Goal: Information Seeking & Learning: Learn about a topic

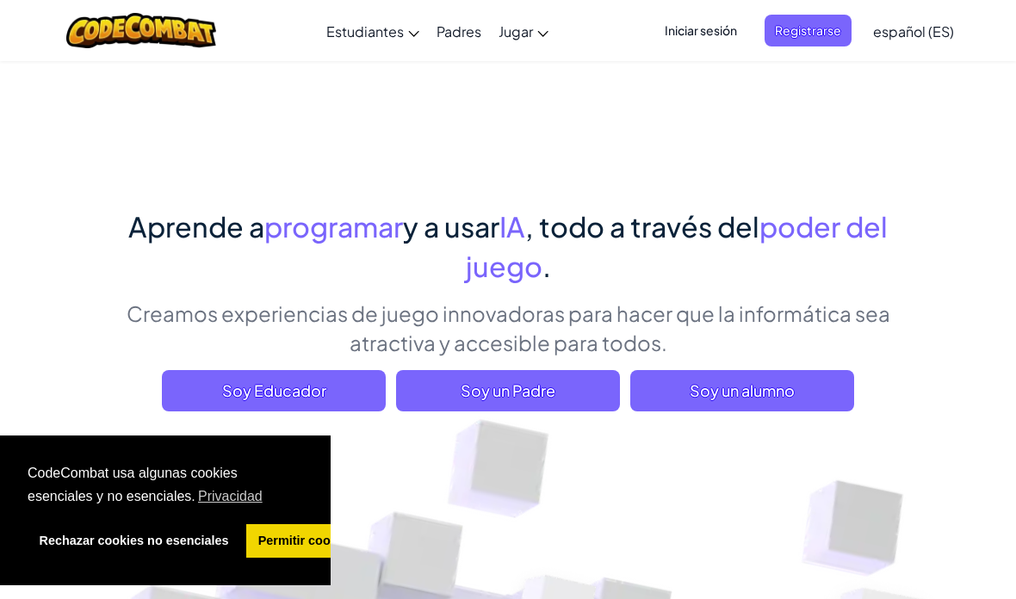
click at [725, 387] on span "Soy un alumno" at bounding box center [742, 390] width 224 height 41
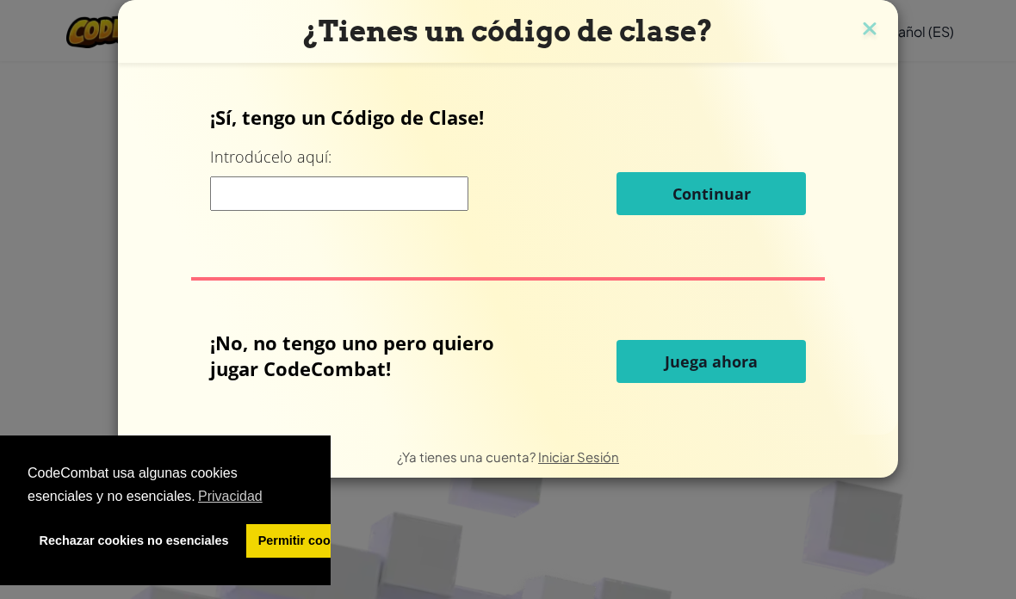
click at [726, 369] on span "Juega ahora" at bounding box center [711, 361] width 93 height 21
click at [730, 369] on span "Juega ahora" at bounding box center [711, 361] width 93 height 21
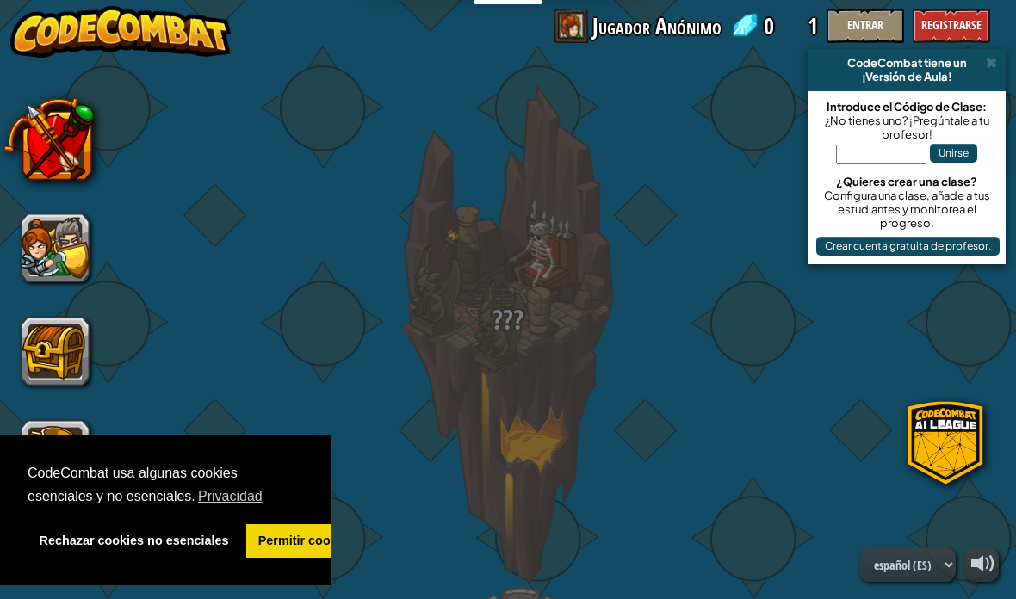
select select "es-ES"
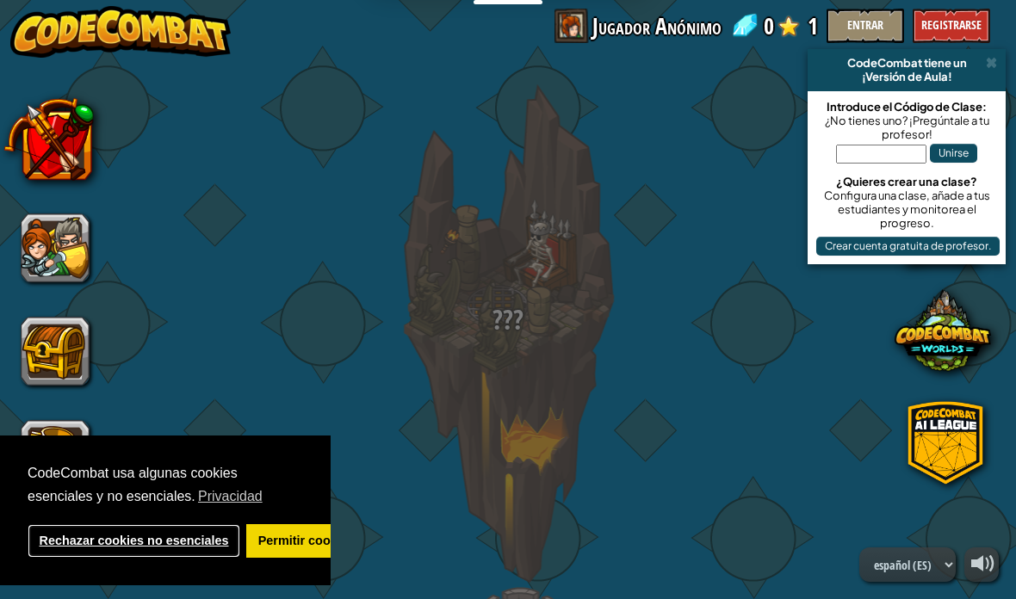
click at [192, 541] on link "Rechazar cookies no esenciales" at bounding box center [134, 541] width 213 height 34
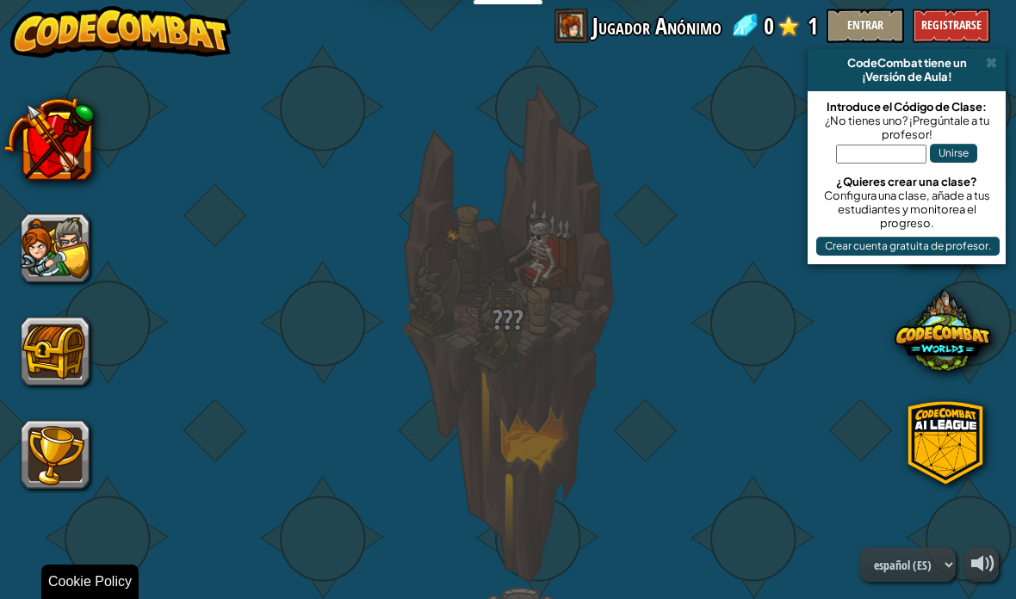
select select "es-ES"
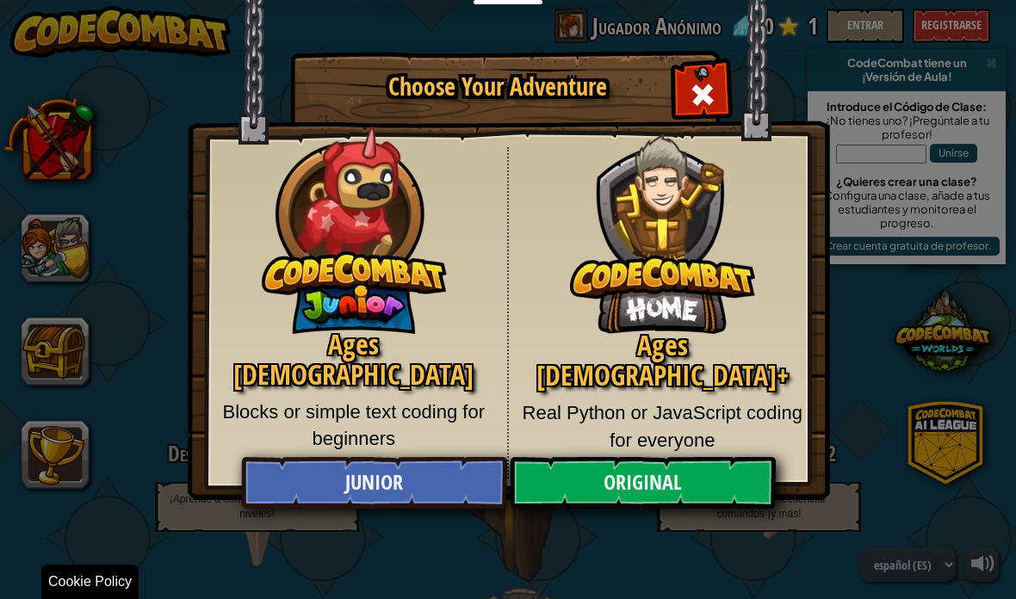
click at [658, 480] on link "Original" at bounding box center [642, 483] width 265 height 52
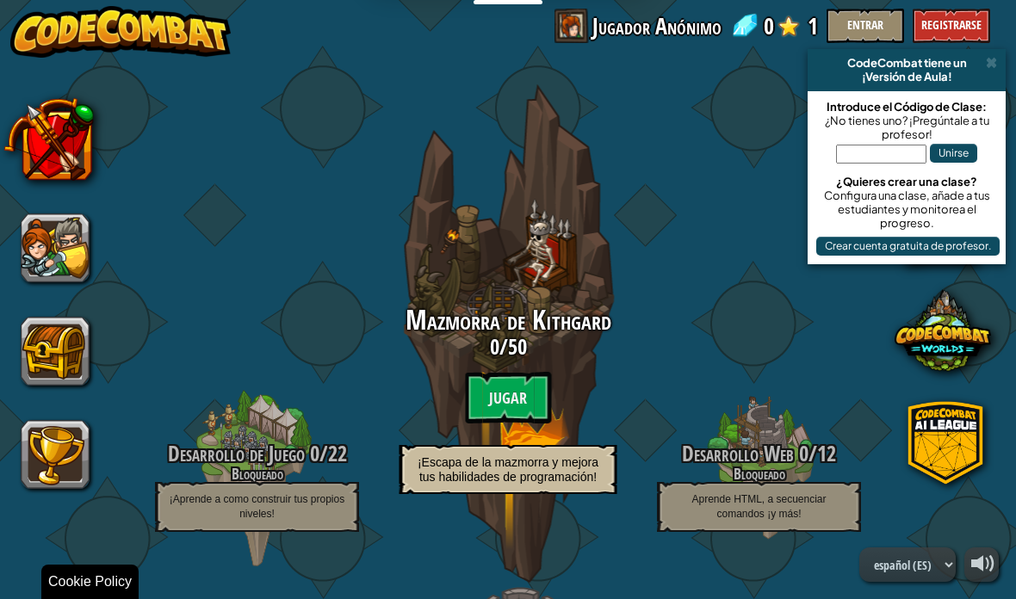
click at [994, 57] on span at bounding box center [991, 63] width 11 height 14
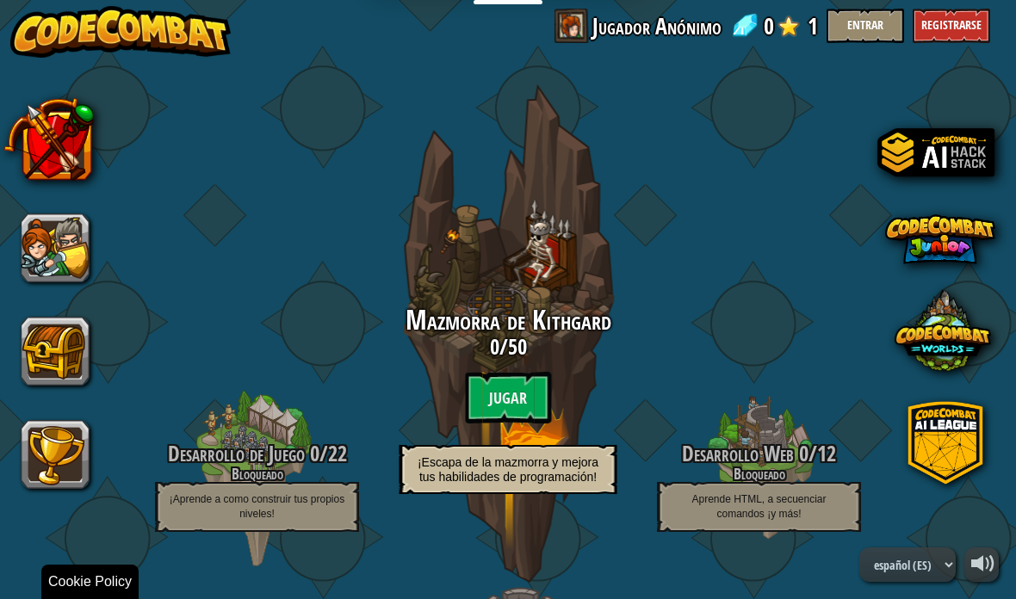
click at [510, 400] on btn "Jugar" at bounding box center [508, 398] width 86 height 52
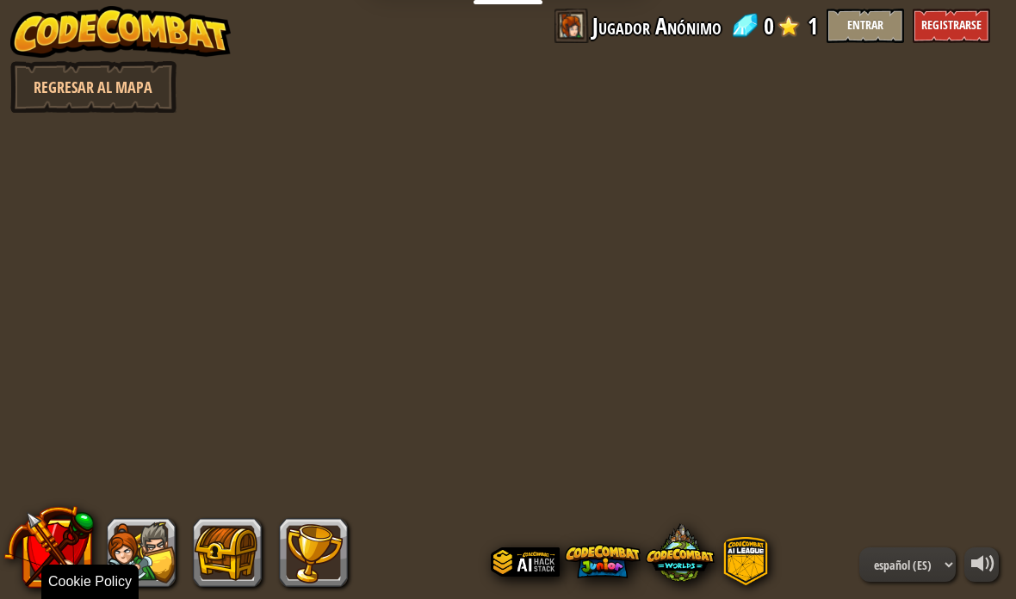
select select "es-ES"
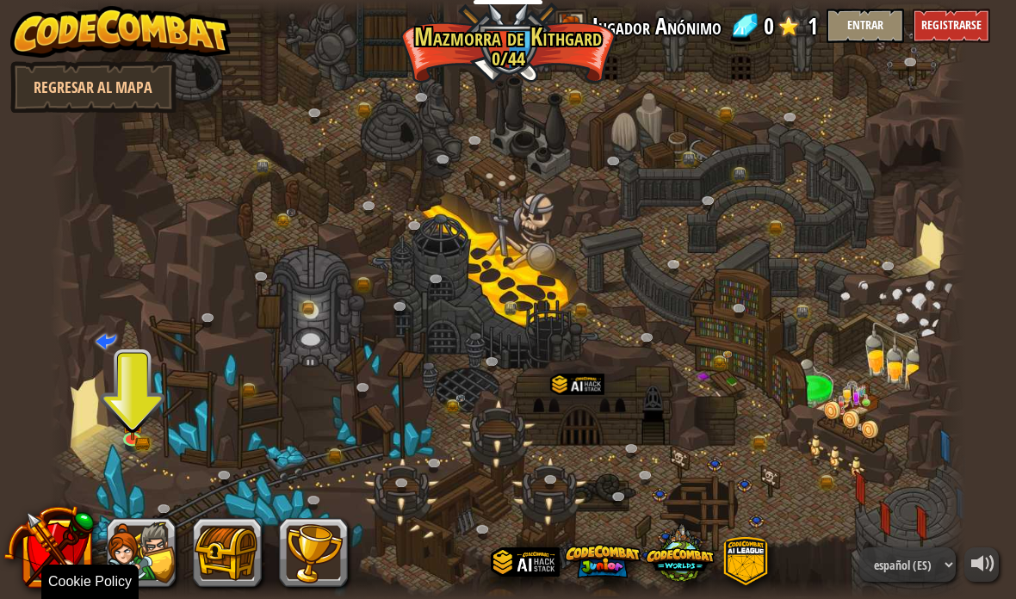
click at [142, 433] on img at bounding box center [132, 422] width 22 height 37
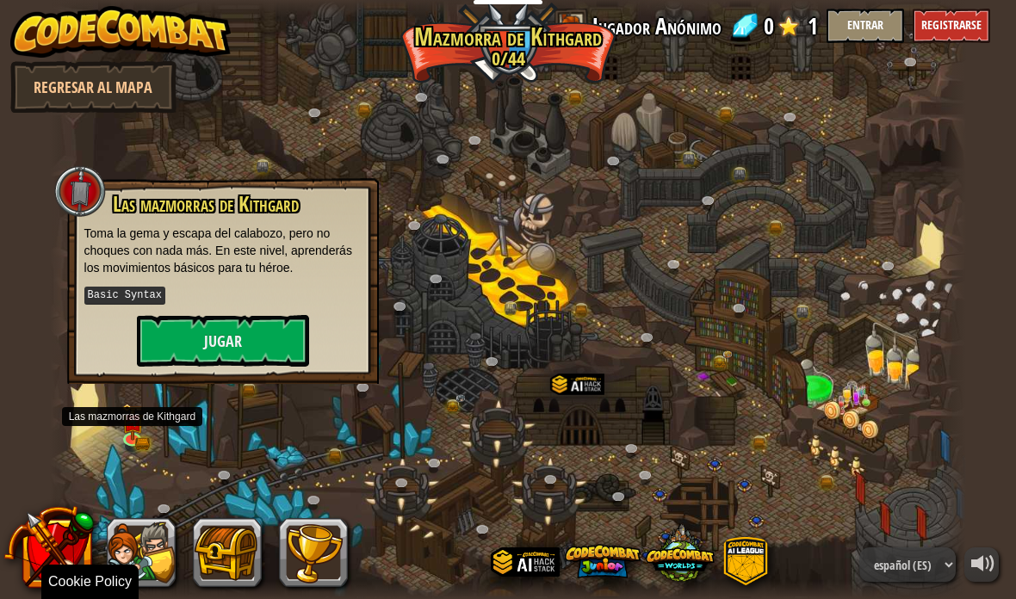
click at [276, 332] on button "Jugar" at bounding box center [223, 341] width 172 height 52
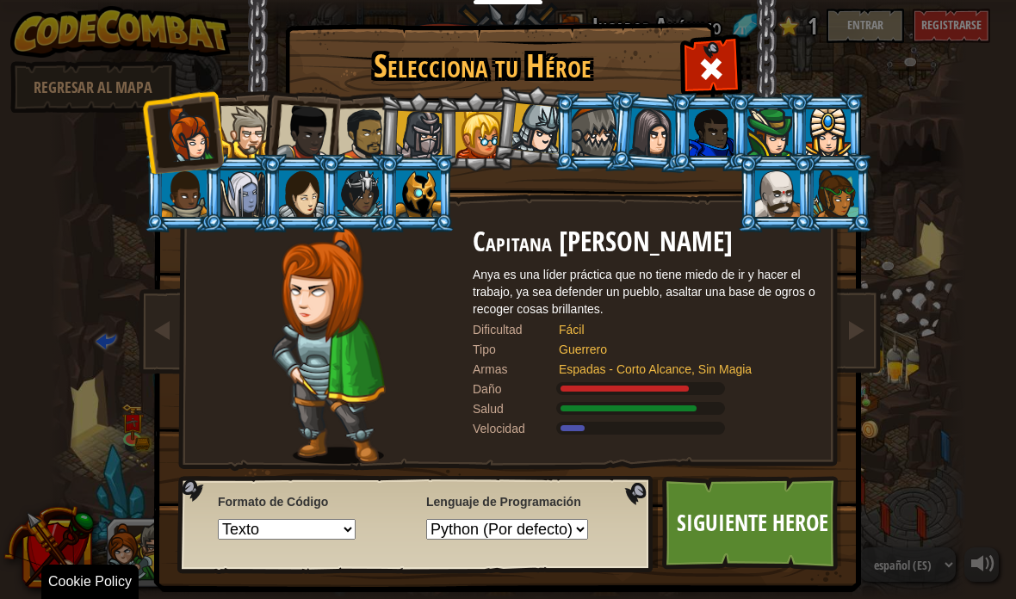
click at [168, 207] on div at bounding box center [184, 193] width 45 height 46
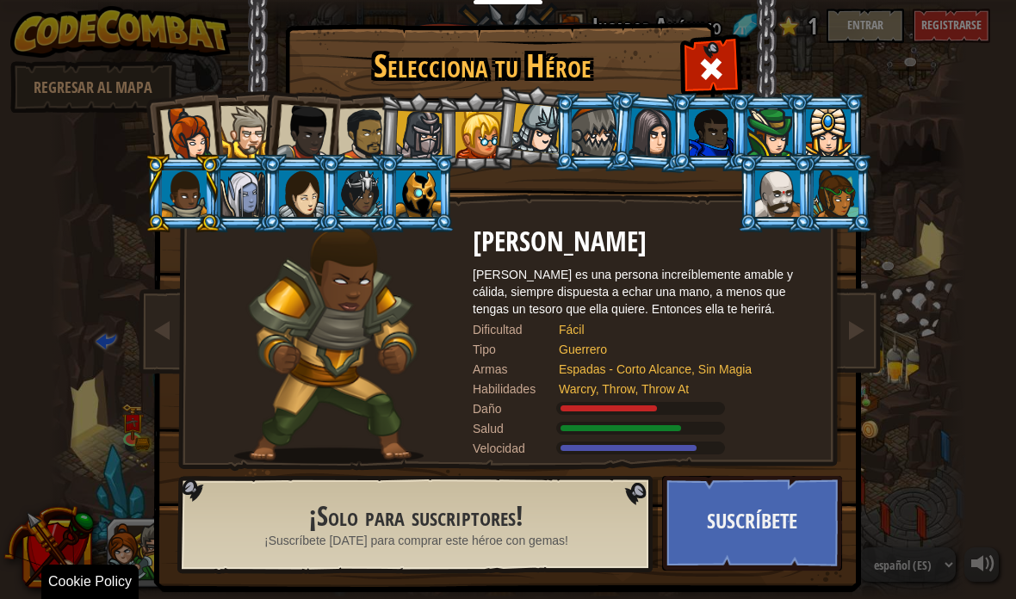
click at [539, 132] on div at bounding box center [536, 128] width 51 height 51
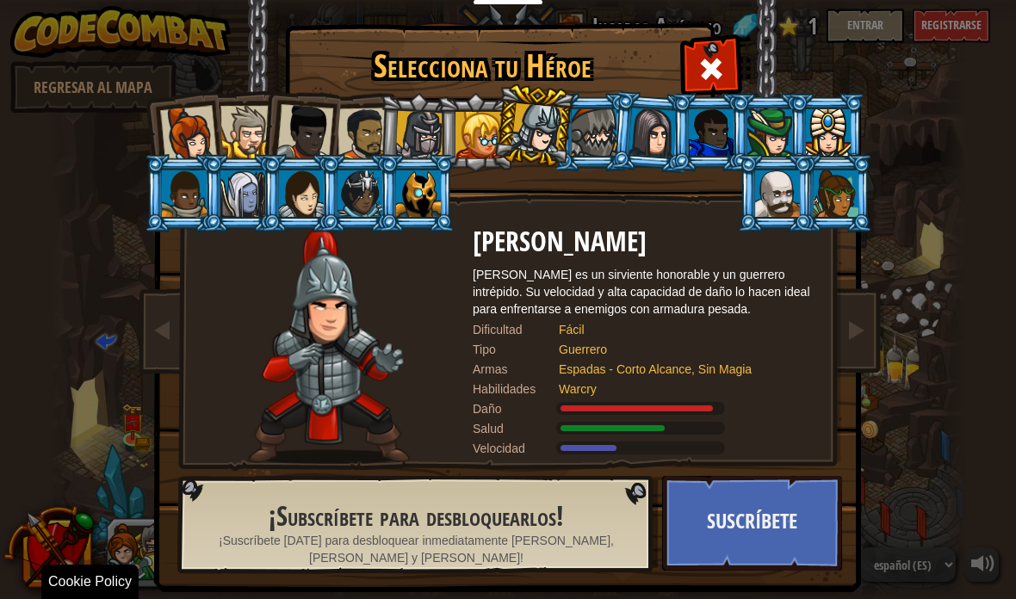
click at [487, 118] on div at bounding box center [479, 135] width 46 height 46
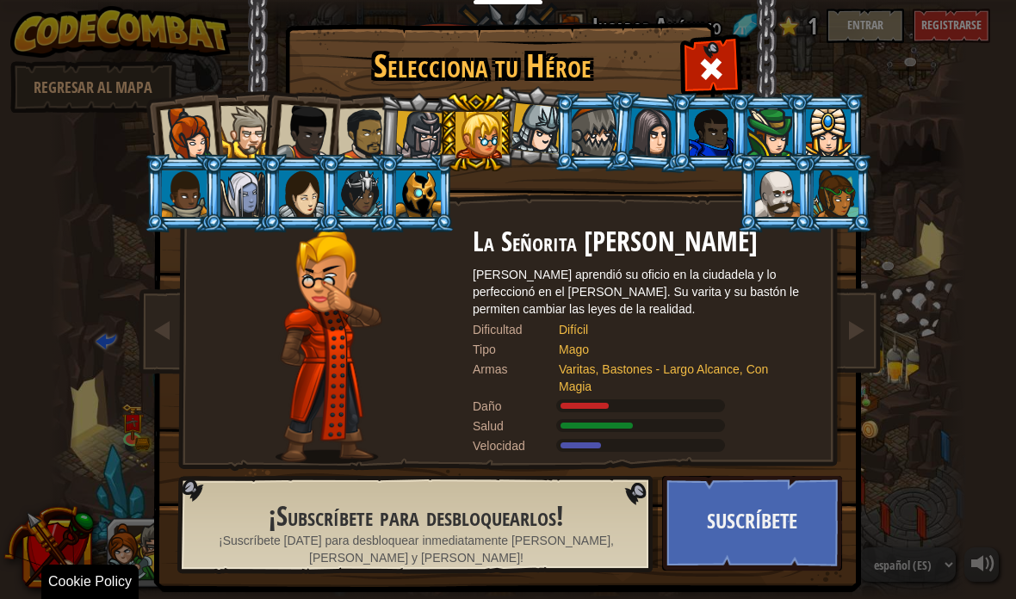
click at [417, 133] on div at bounding box center [419, 135] width 49 height 49
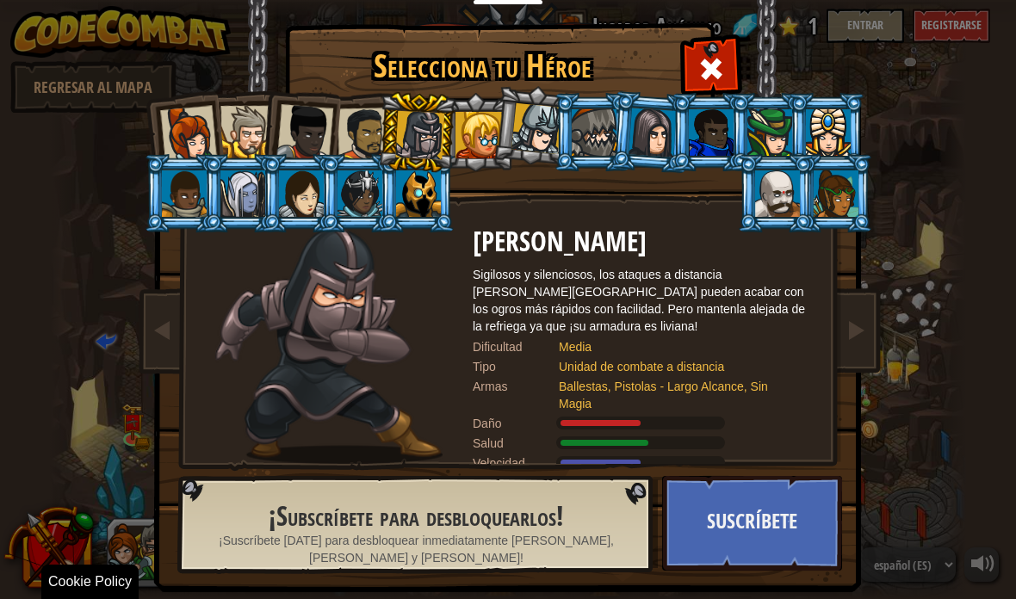
click at [603, 138] on div at bounding box center [594, 132] width 45 height 46
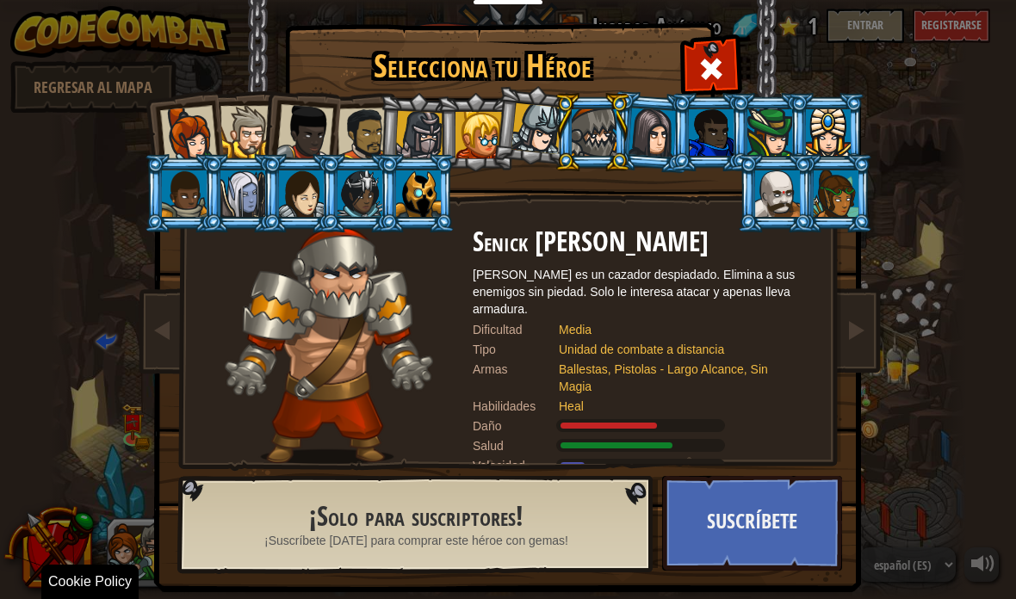
click at [665, 124] on div at bounding box center [653, 132] width 48 height 49
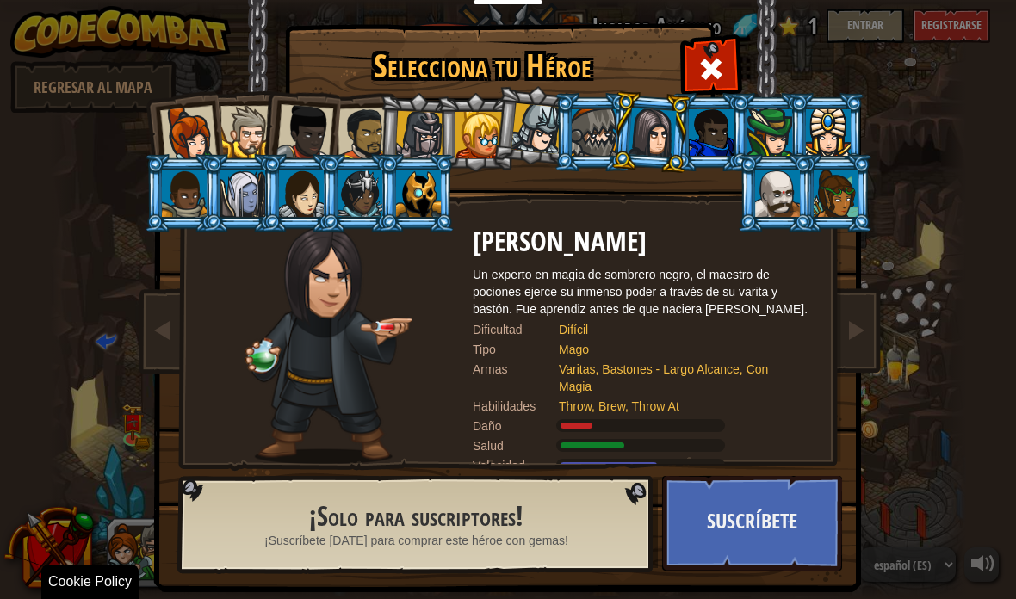
click at [709, 129] on div at bounding box center [711, 132] width 45 height 46
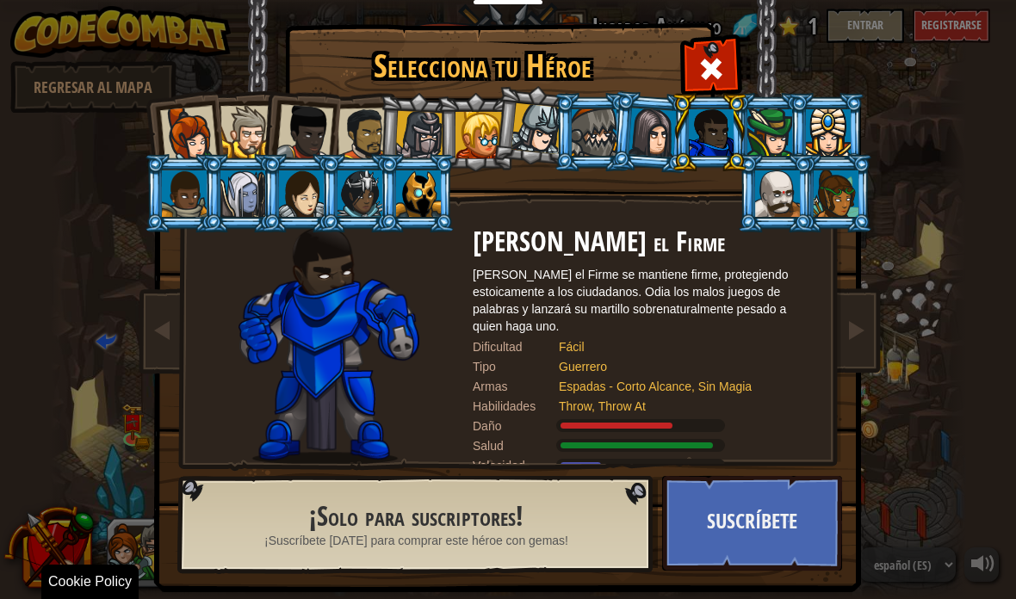
click at [765, 115] on div at bounding box center [769, 132] width 45 height 46
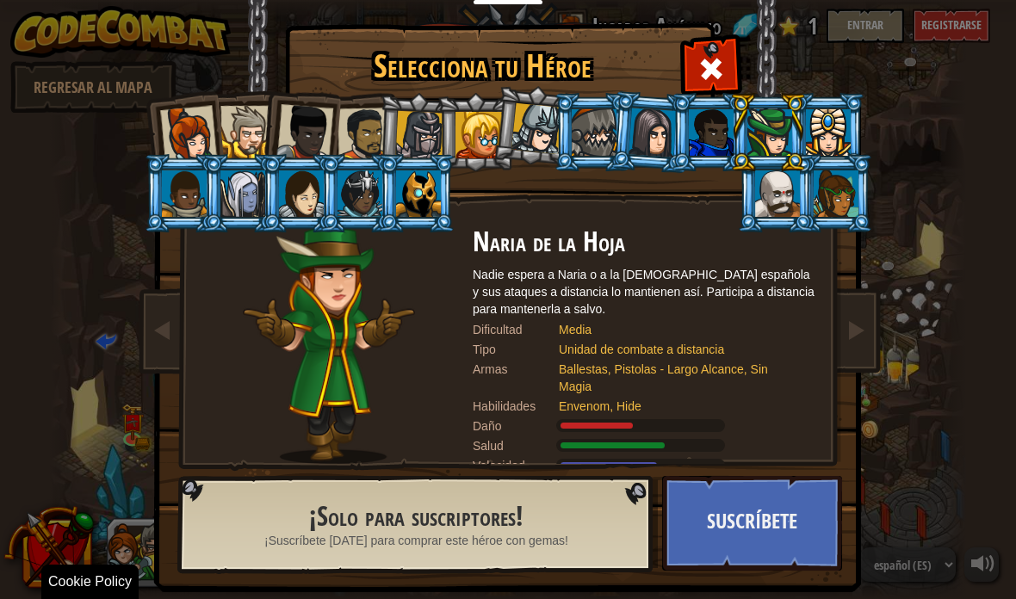
click at [822, 134] on div at bounding box center [828, 132] width 45 height 46
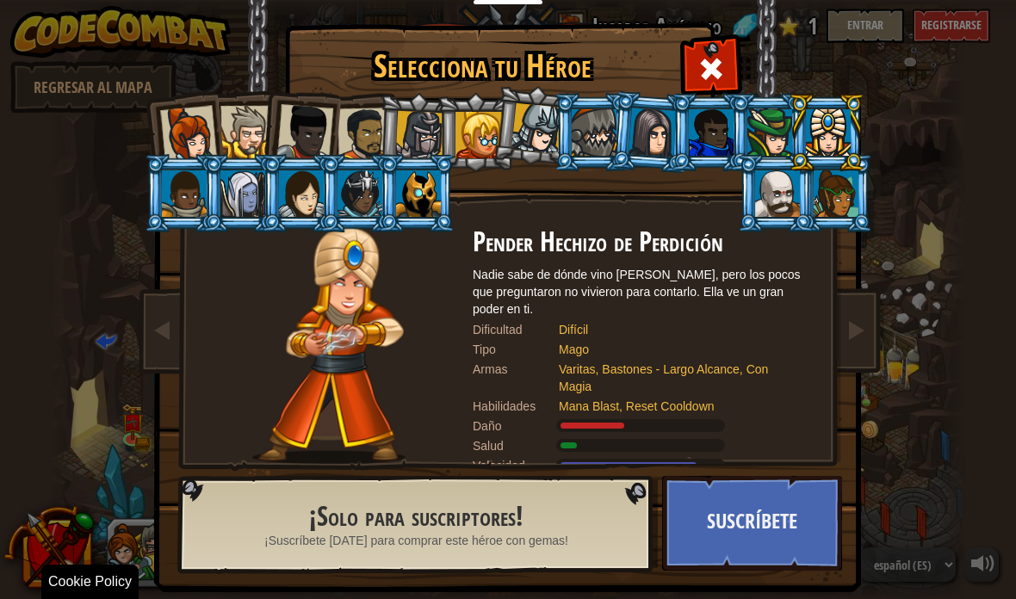
click at [841, 205] on div at bounding box center [836, 193] width 45 height 46
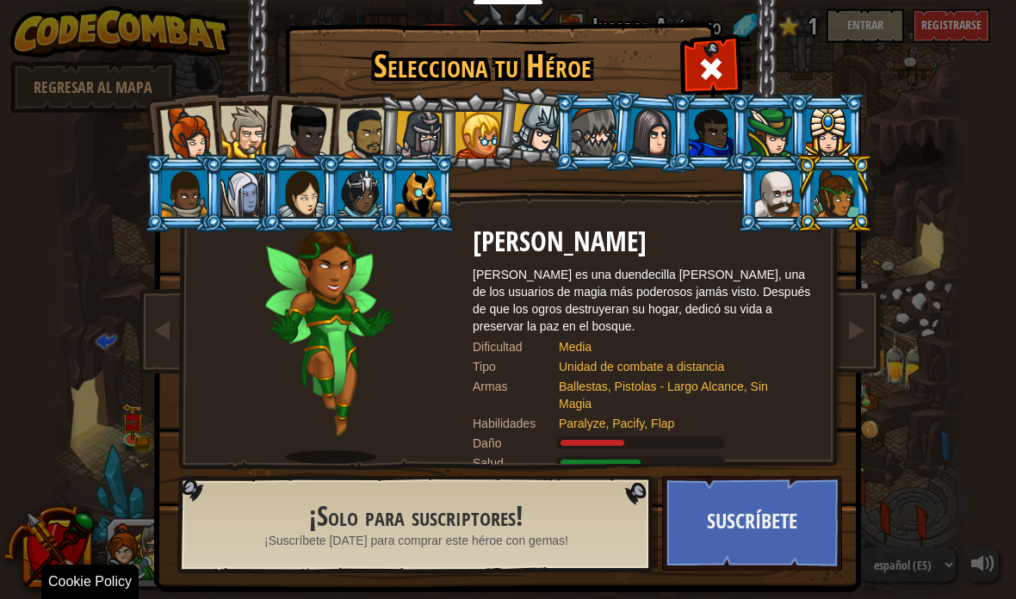
click at [800, 217] on div at bounding box center [777, 193] width 45 height 46
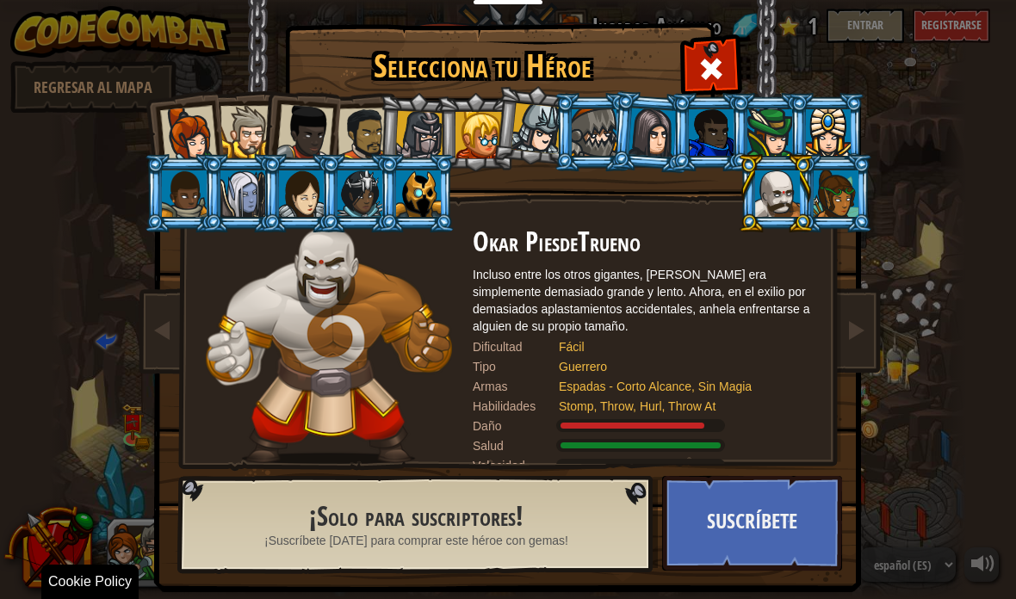
click at [350, 114] on div at bounding box center [364, 134] width 53 height 53
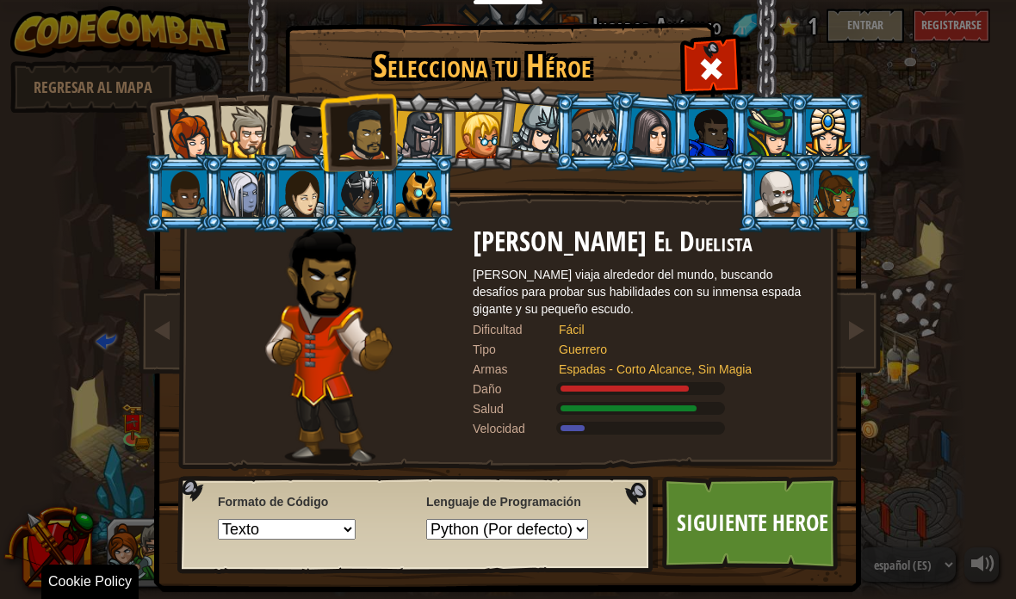
click at [301, 123] on div at bounding box center [304, 132] width 57 height 57
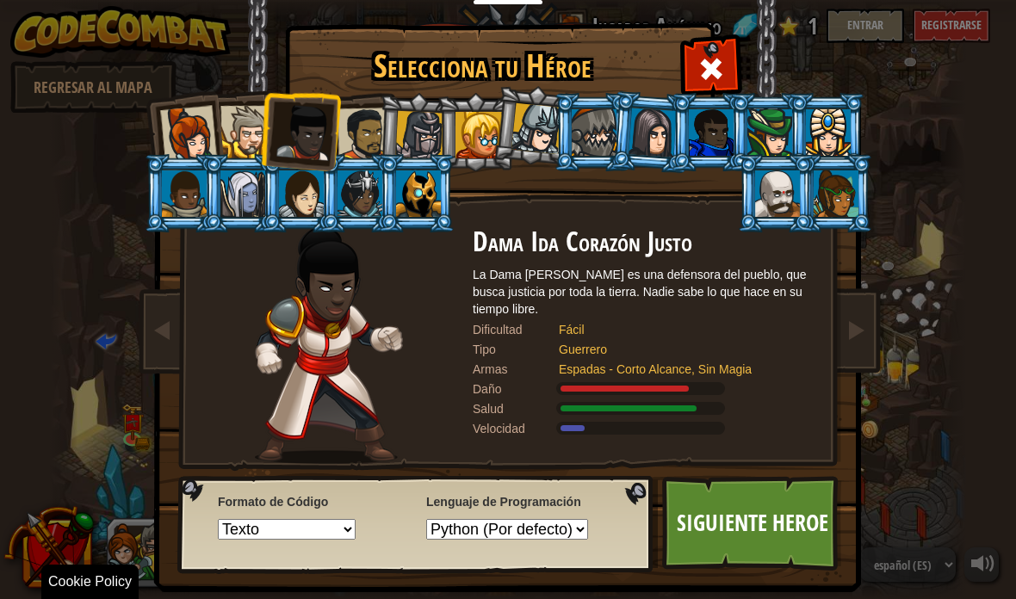
click at [238, 129] on div at bounding box center [246, 132] width 53 height 53
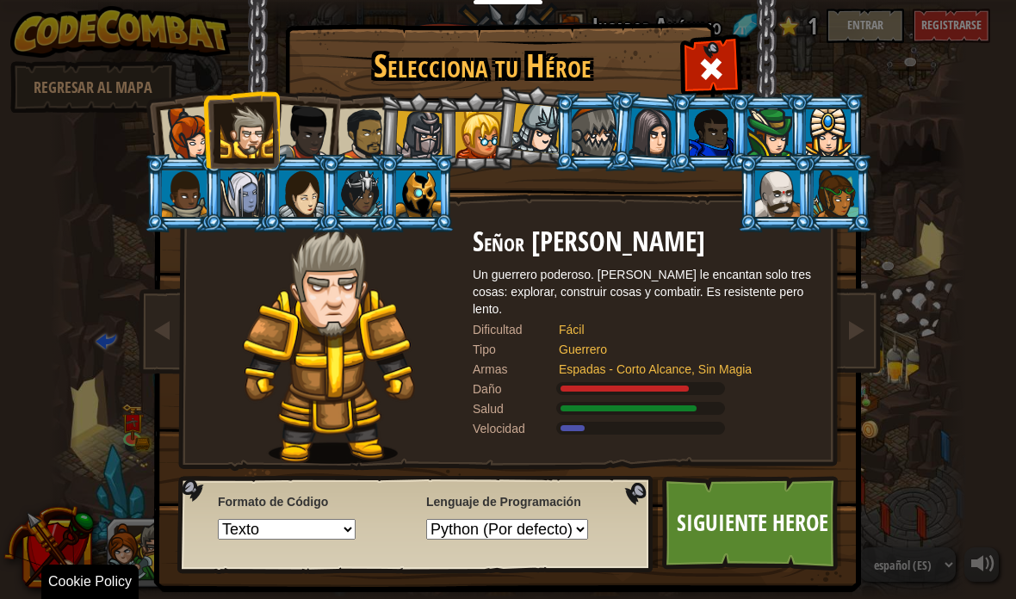
click at [176, 134] on div at bounding box center [188, 134] width 57 height 57
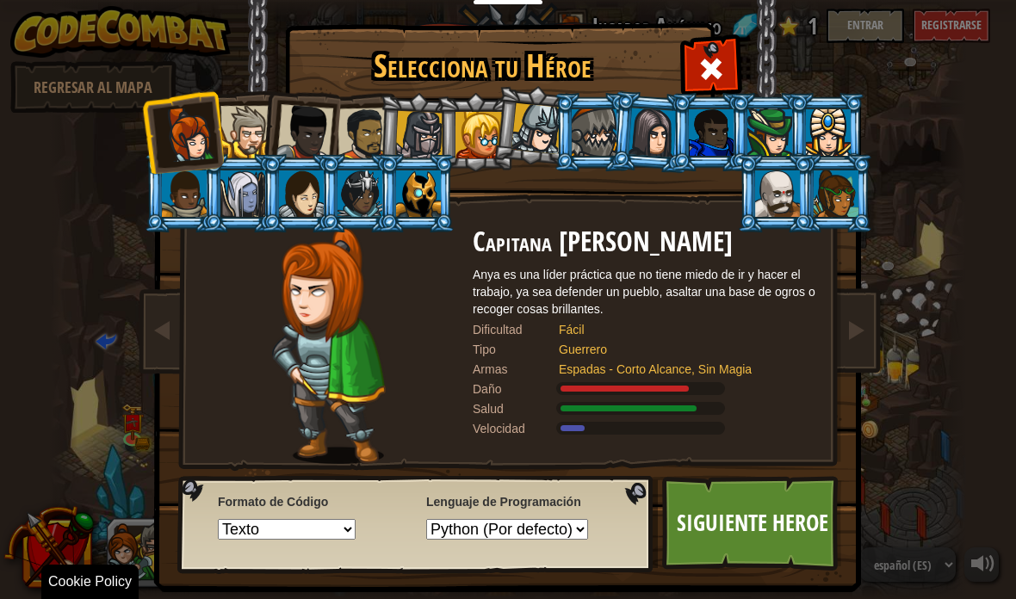
click at [243, 135] on div at bounding box center [246, 132] width 53 height 53
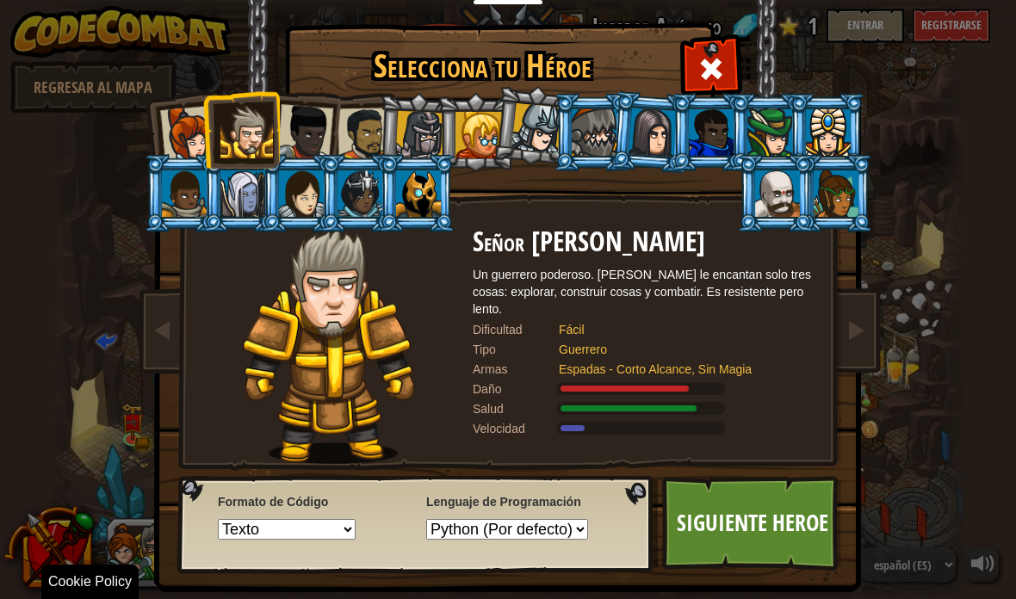
click at [307, 139] on div at bounding box center [304, 132] width 57 height 57
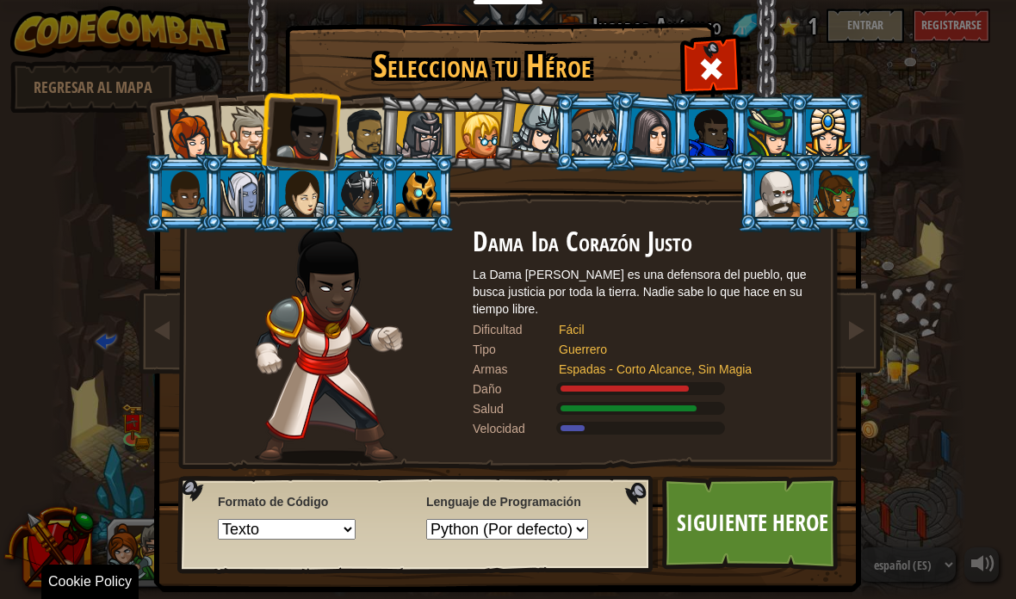
click at [371, 123] on div at bounding box center [364, 134] width 53 height 53
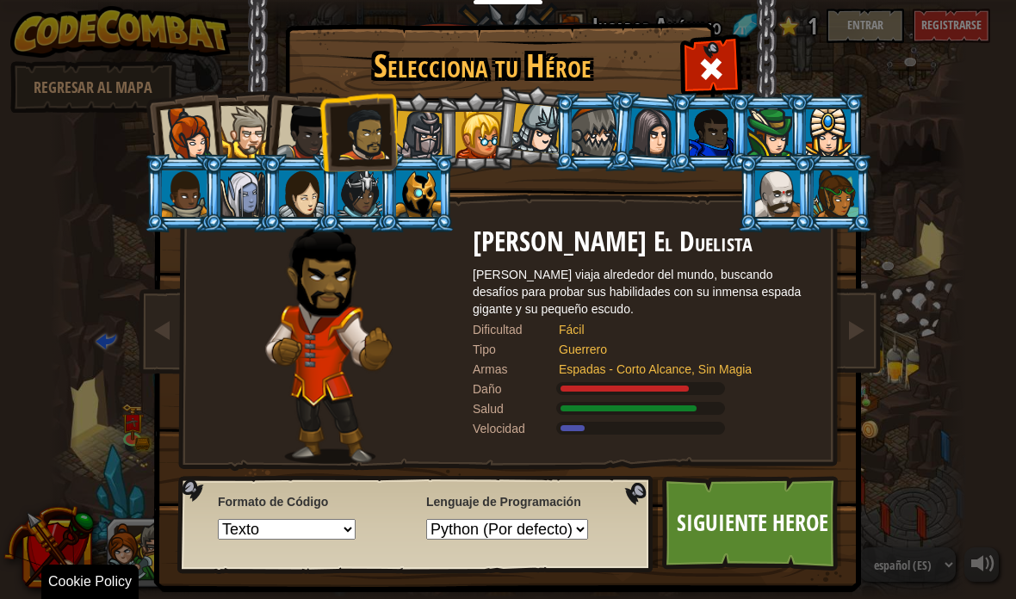
click at [308, 138] on div at bounding box center [304, 132] width 57 height 57
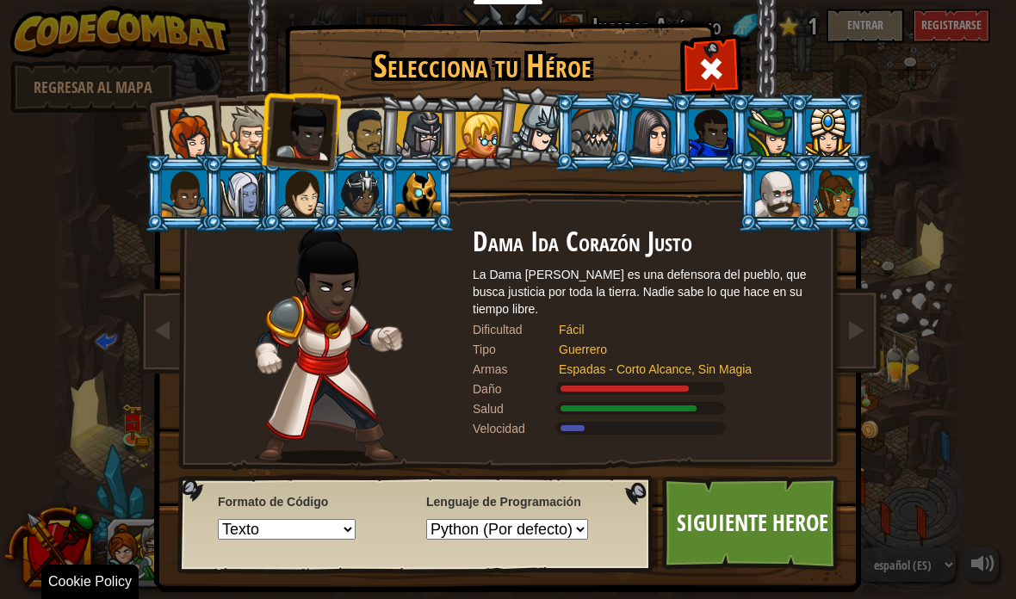
click at [250, 133] on div at bounding box center [246, 132] width 53 height 53
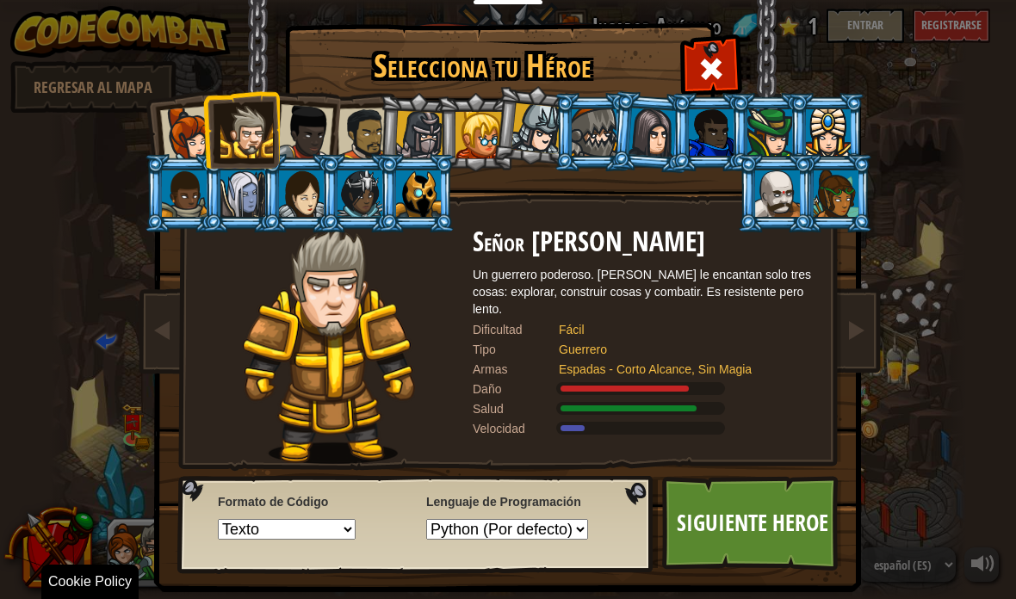
click at [192, 138] on div at bounding box center [188, 134] width 57 height 57
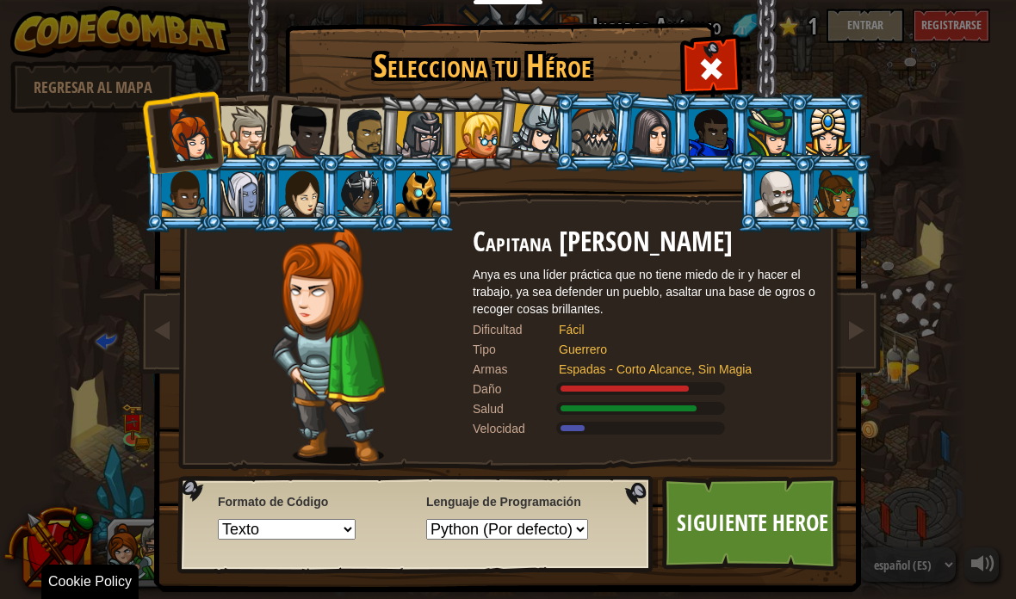
click at [320, 148] on div at bounding box center [304, 132] width 57 height 57
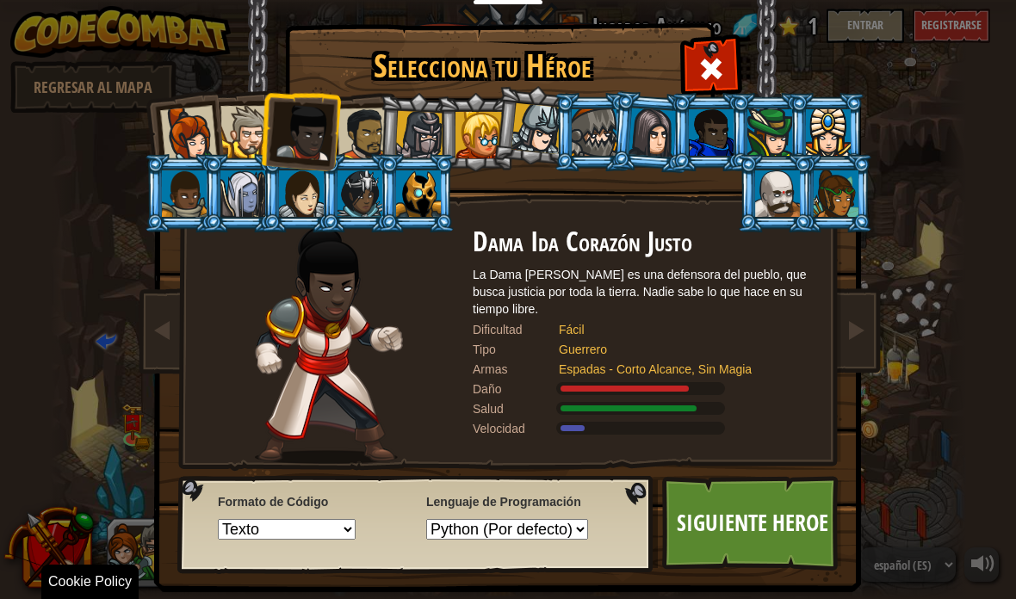
click at [357, 150] on div at bounding box center [364, 134] width 53 height 53
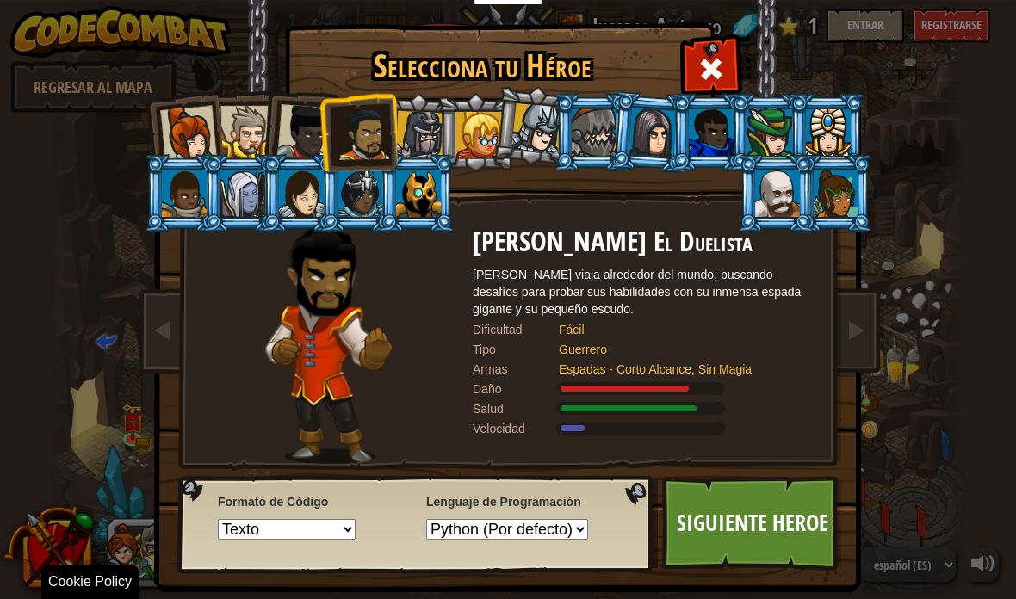
click at [311, 133] on div at bounding box center [304, 132] width 57 height 57
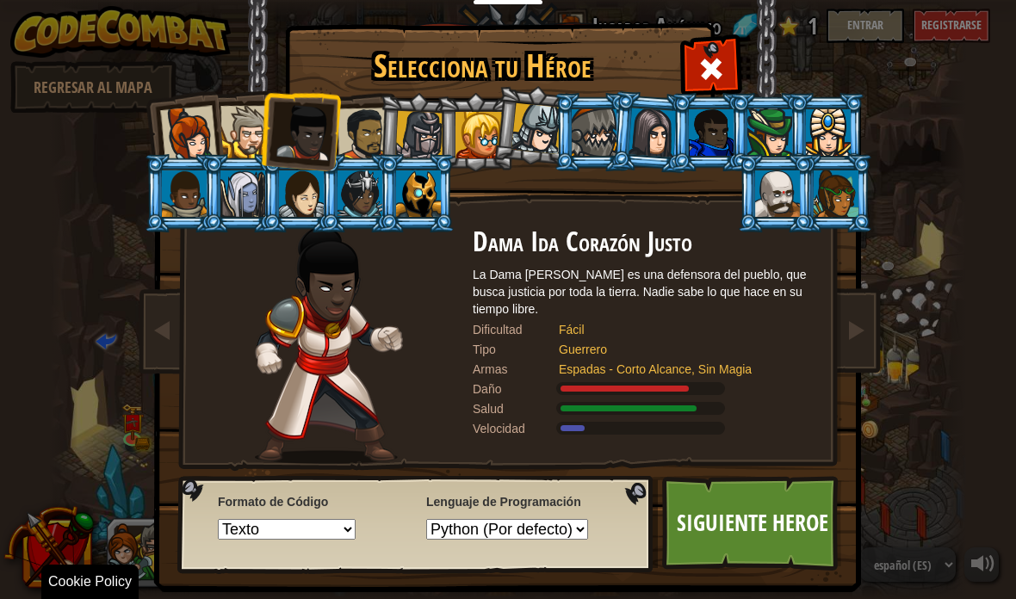
click at [251, 130] on div at bounding box center [246, 132] width 53 height 53
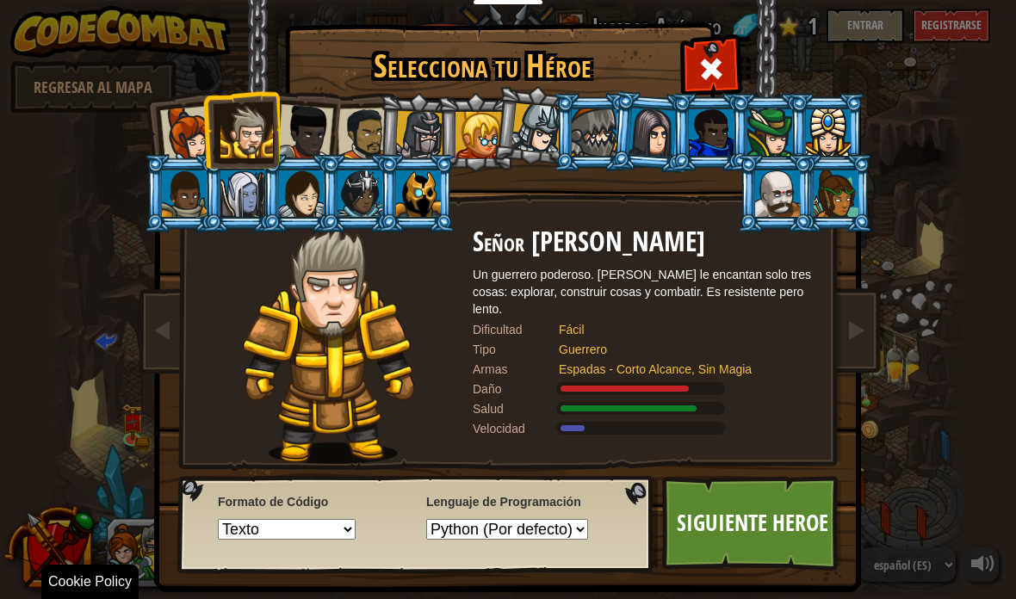
click at [358, 131] on div at bounding box center [364, 134] width 53 height 53
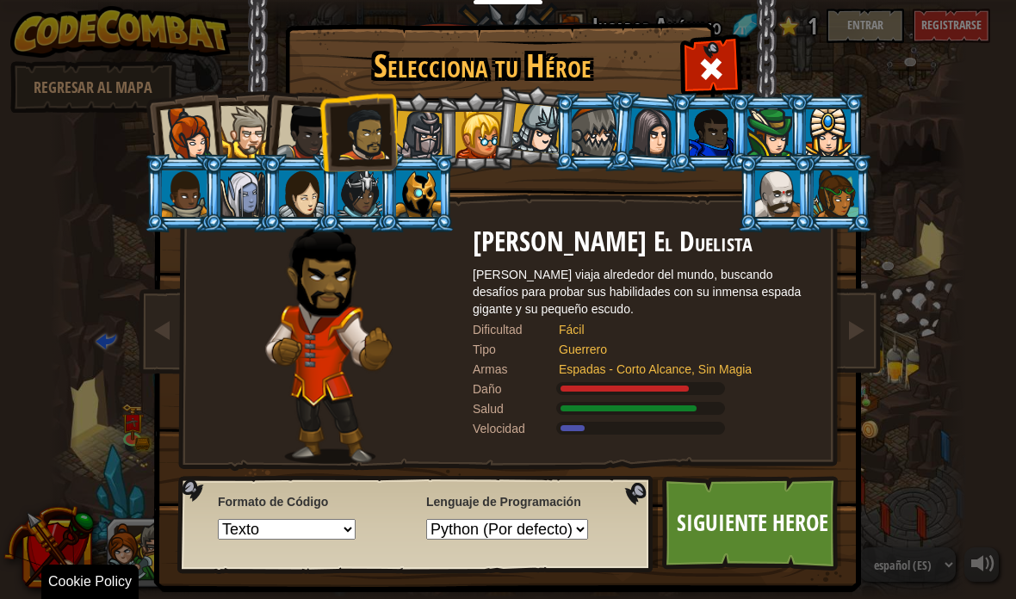
click at [440, 199] on div at bounding box center [418, 193] width 45 height 46
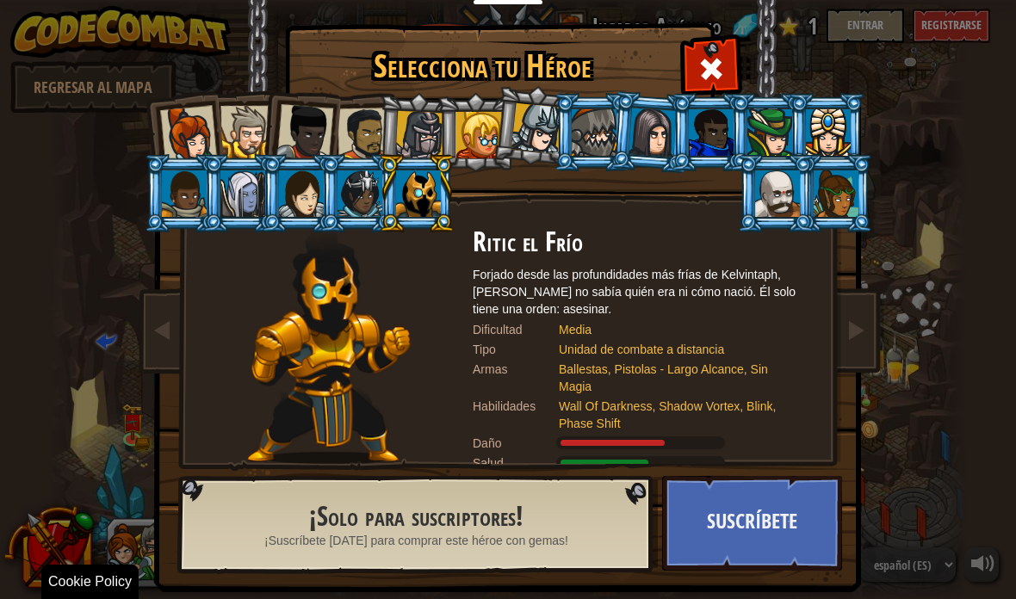
click at [363, 139] on div at bounding box center [364, 134] width 53 height 53
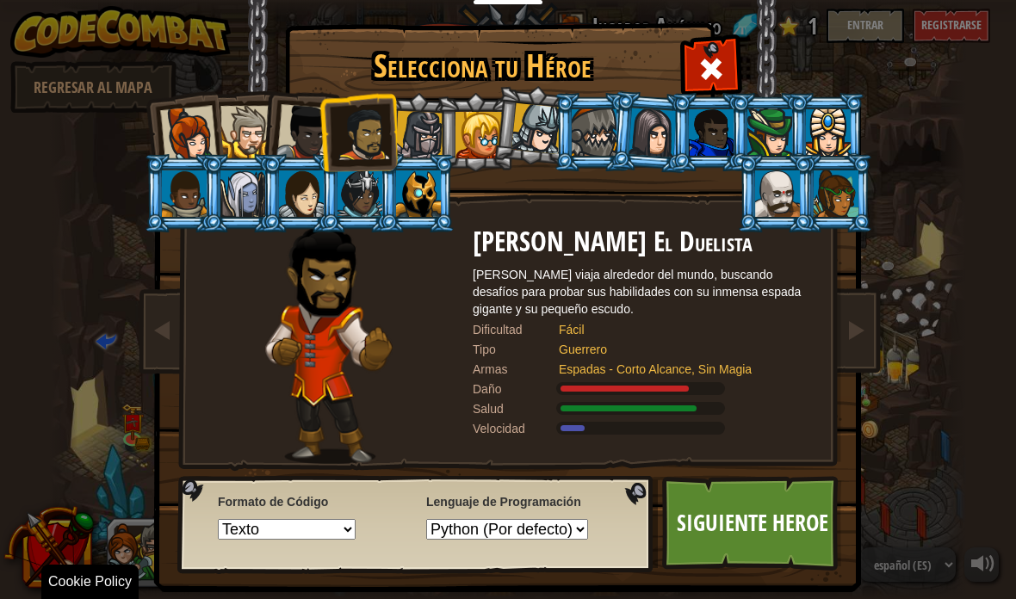
click at [308, 139] on div at bounding box center [304, 132] width 57 height 57
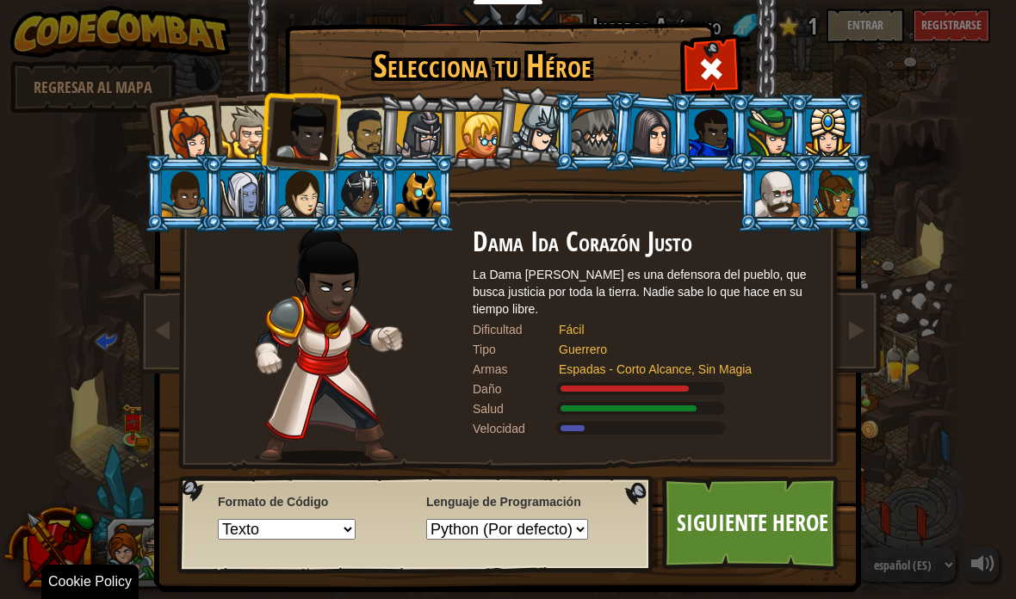
click at [377, 132] on div at bounding box center [364, 134] width 53 height 53
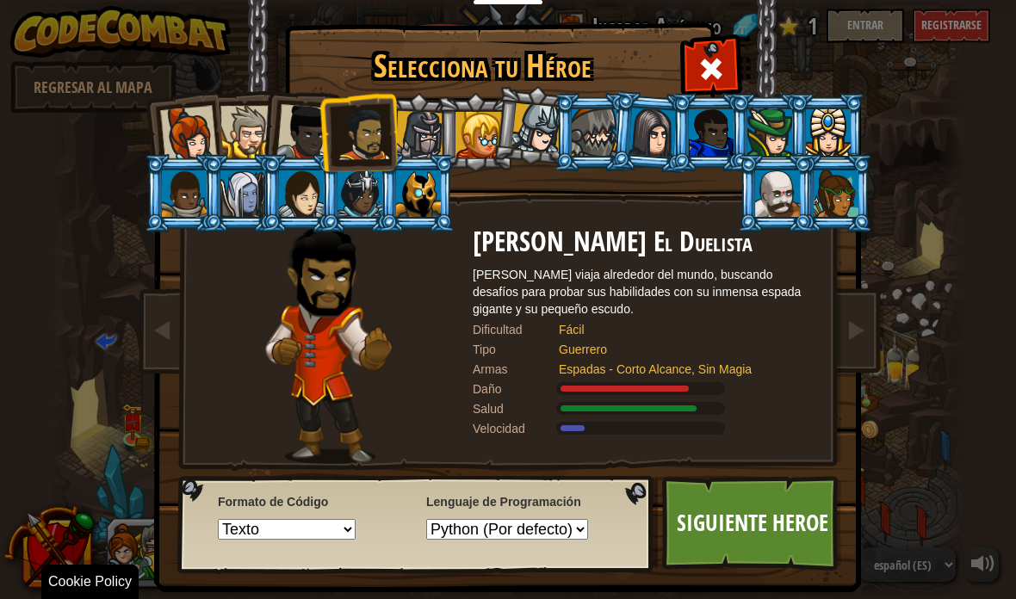
click at [302, 524] on select "Texto Bloques y código Bloques Bloques (iconos)" at bounding box center [287, 529] width 138 height 21
click at [511, 522] on select "Python (Por defecto) JavaScript Lua C++ Java (Experimental)" at bounding box center [507, 529] width 162 height 21
click at [770, 507] on link "Siguiente Heroe" at bounding box center [752, 523] width 180 height 95
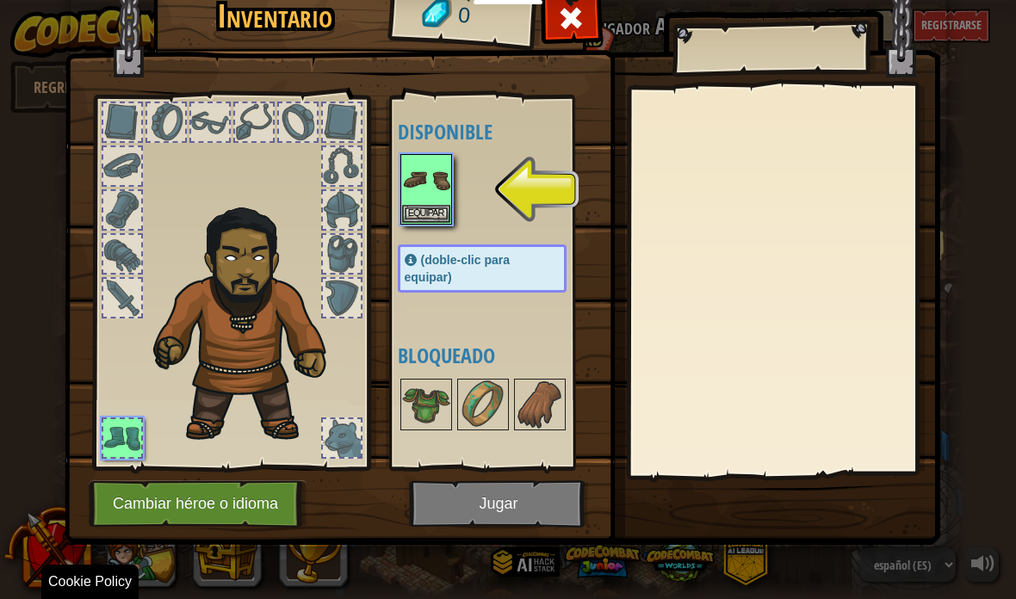
click at [419, 189] on img at bounding box center [426, 180] width 48 height 48
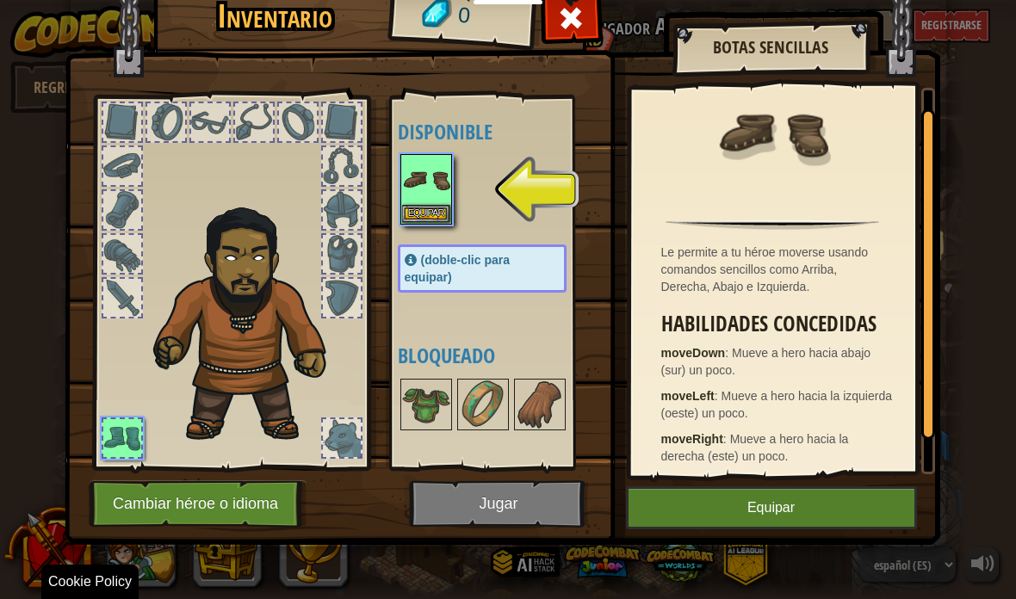
scroll to position [25, 0]
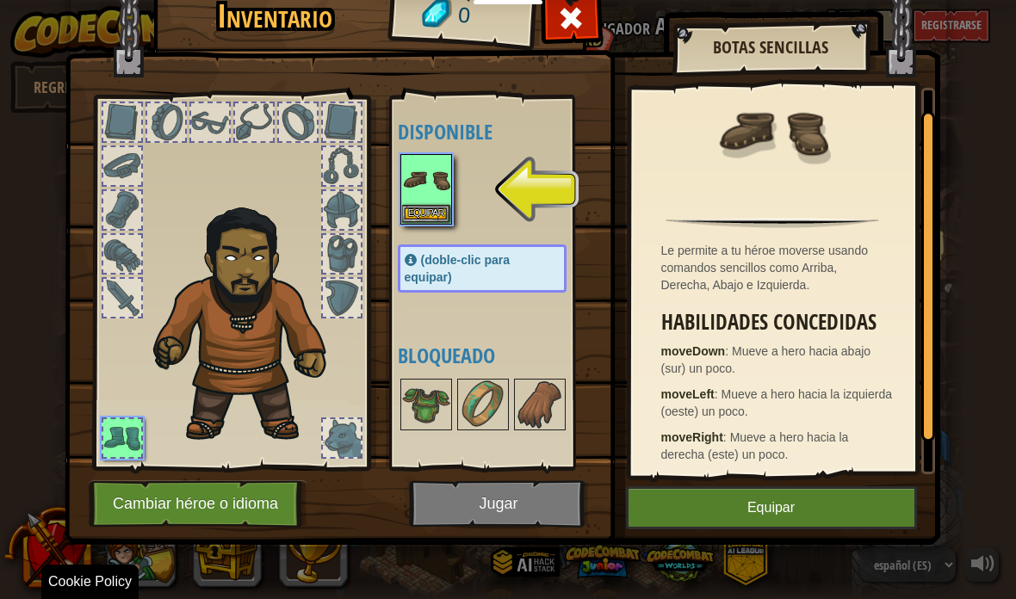
click at [784, 503] on button "Equipar" at bounding box center [771, 508] width 291 height 43
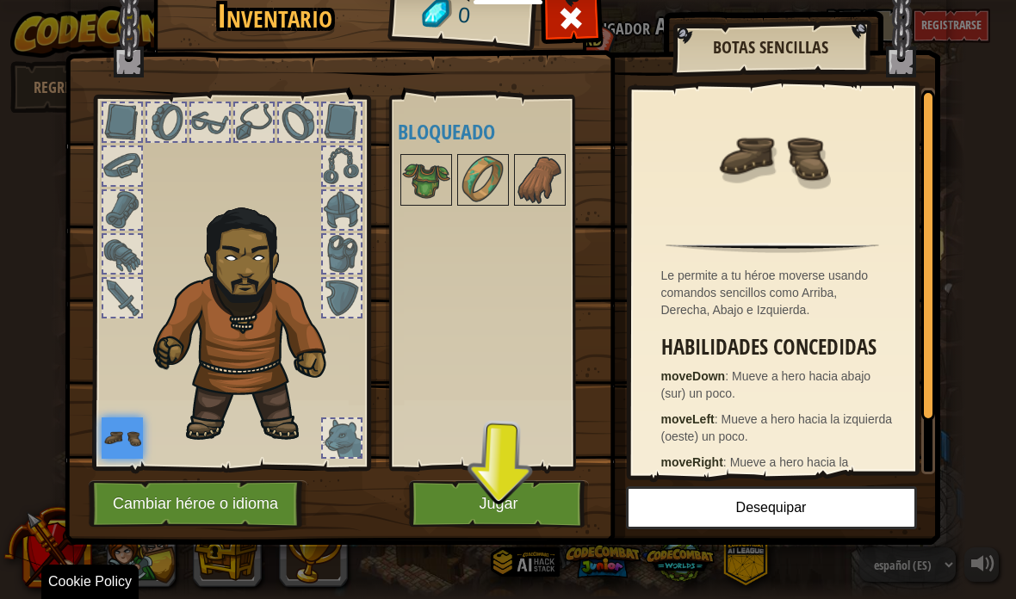
click at [529, 511] on button "Jugar" at bounding box center [499, 503] width 180 height 47
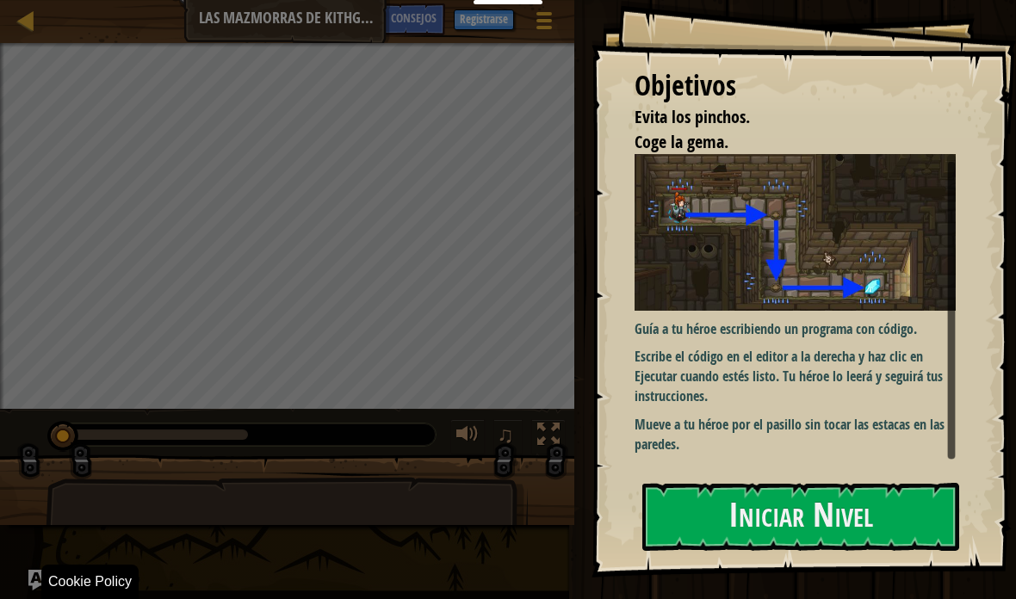
scroll to position [8, 0]
click at [913, 511] on button "Iniciar Nivel" at bounding box center [800, 517] width 317 height 68
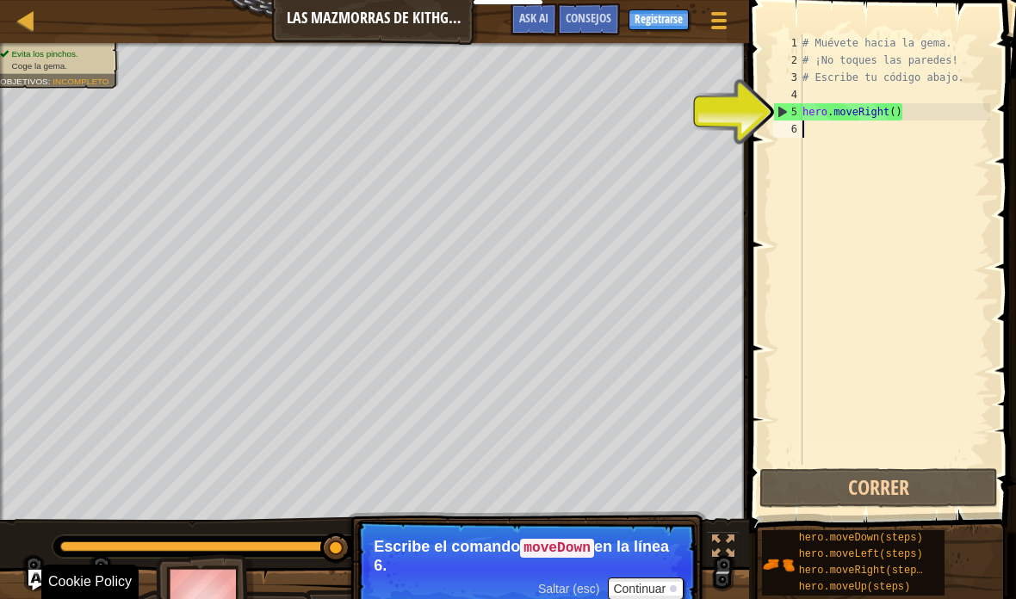
click at [780, 113] on div "5" at bounding box center [788, 111] width 28 height 17
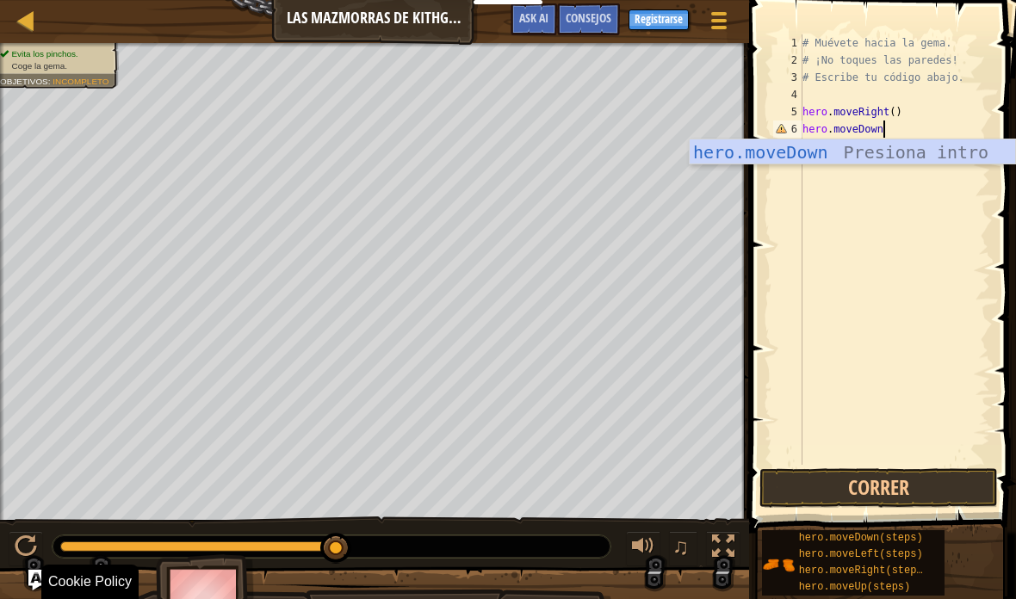
scroll to position [18, 52]
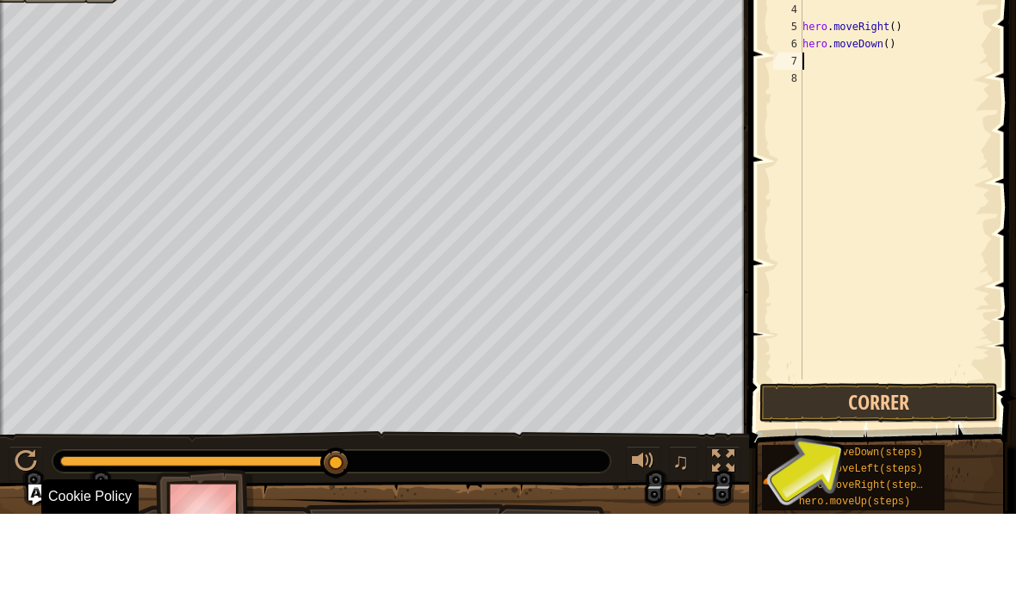
click at [929, 468] on button "Correr" at bounding box center [878, 488] width 239 height 40
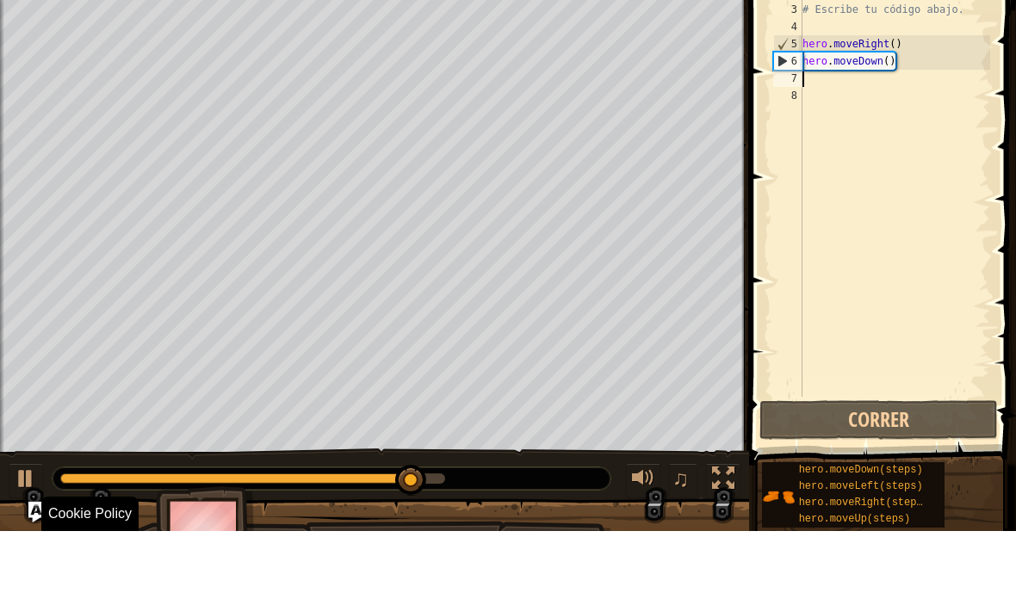
click at [727, 536] on div at bounding box center [723, 547] width 22 height 22
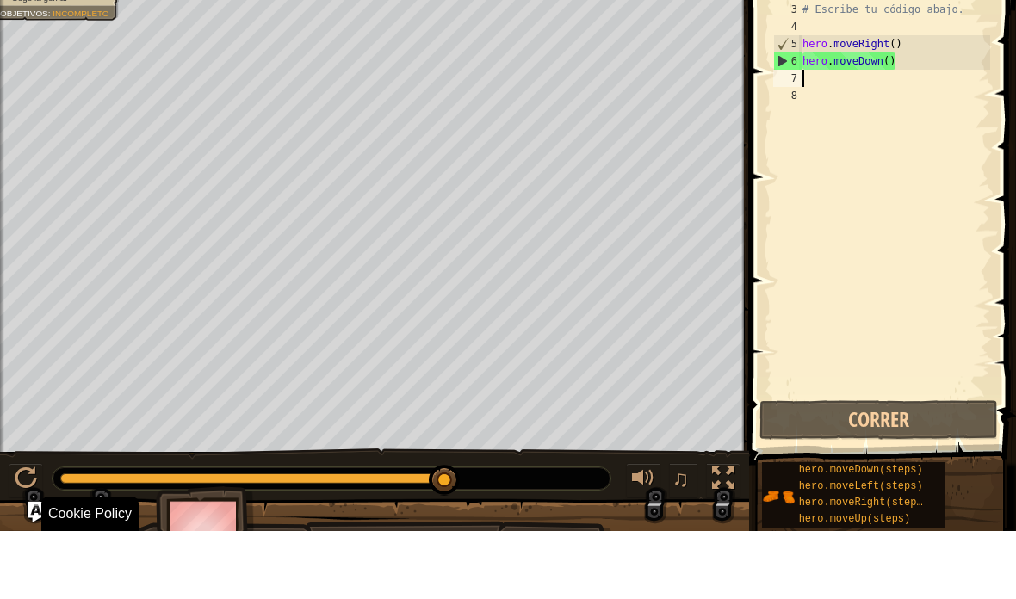
click at [719, 531] on button at bounding box center [723, 548] width 34 height 35
click at [719, 536] on div at bounding box center [723, 547] width 22 height 22
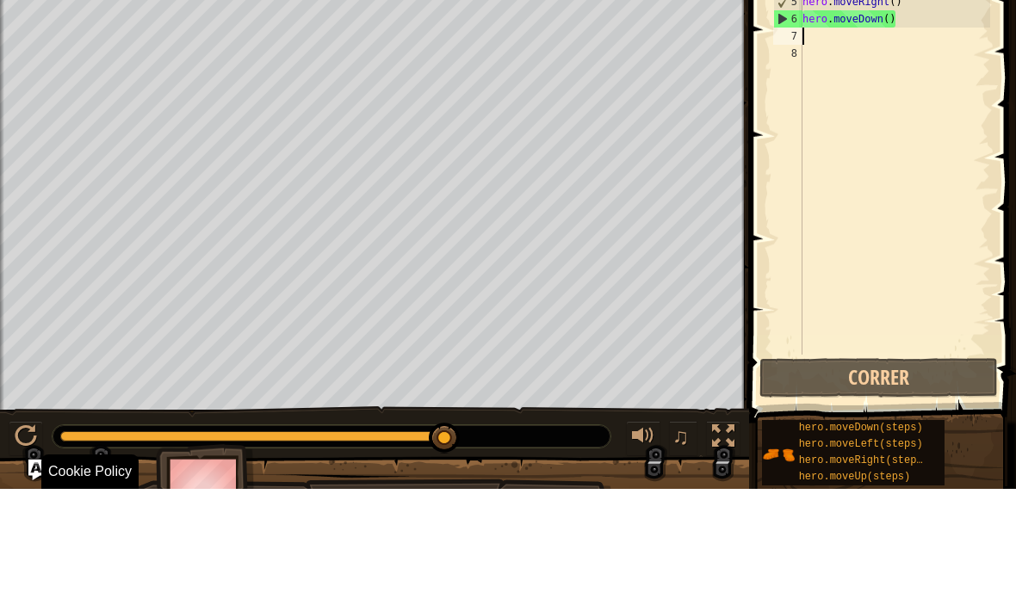
click at [721, 536] on div at bounding box center [723, 547] width 22 height 22
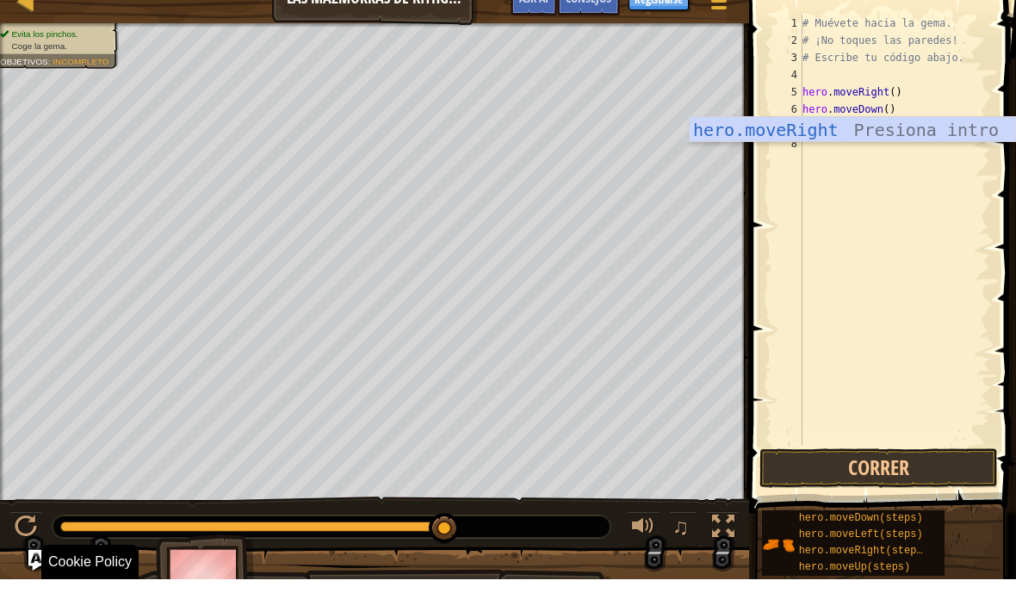
scroll to position [18, 104]
type textarea "abcde fg"
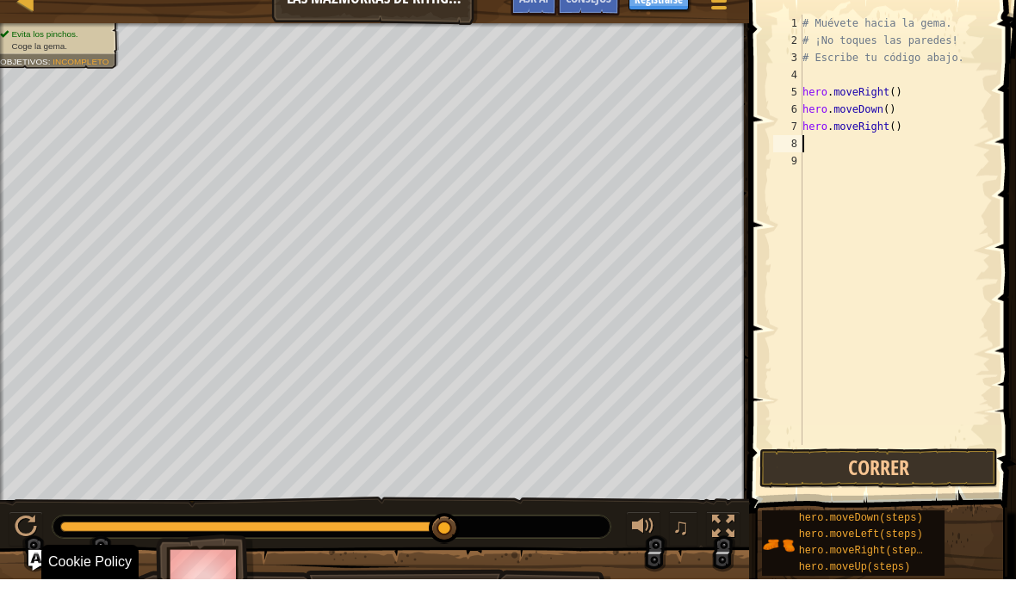
click at [933, 468] on button "Correr" at bounding box center [878, 488] width 239 height 40
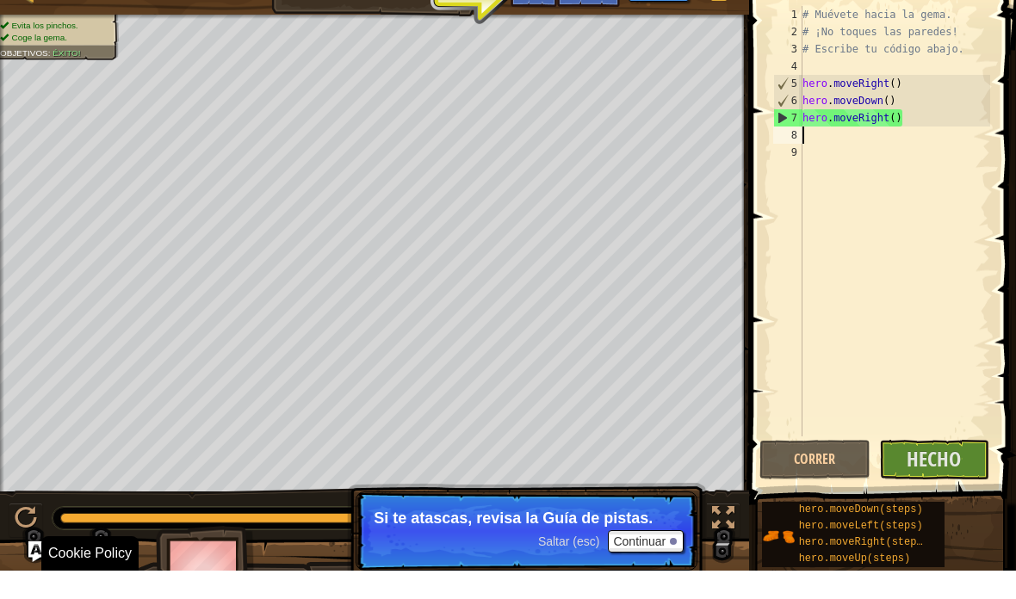
click at [950, 474] on span "Hecho" at bounding box center [934, 488] width 54 height 28
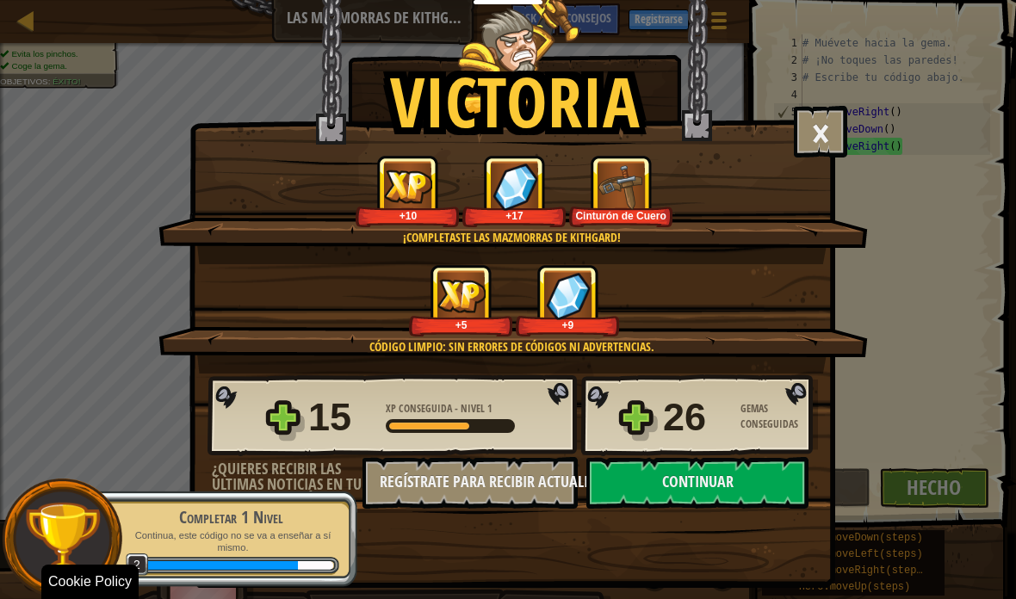
click at [784, 476] on button "Continuar" at bounding box center [697, 483] width 222 height 52
select select "es-ES"
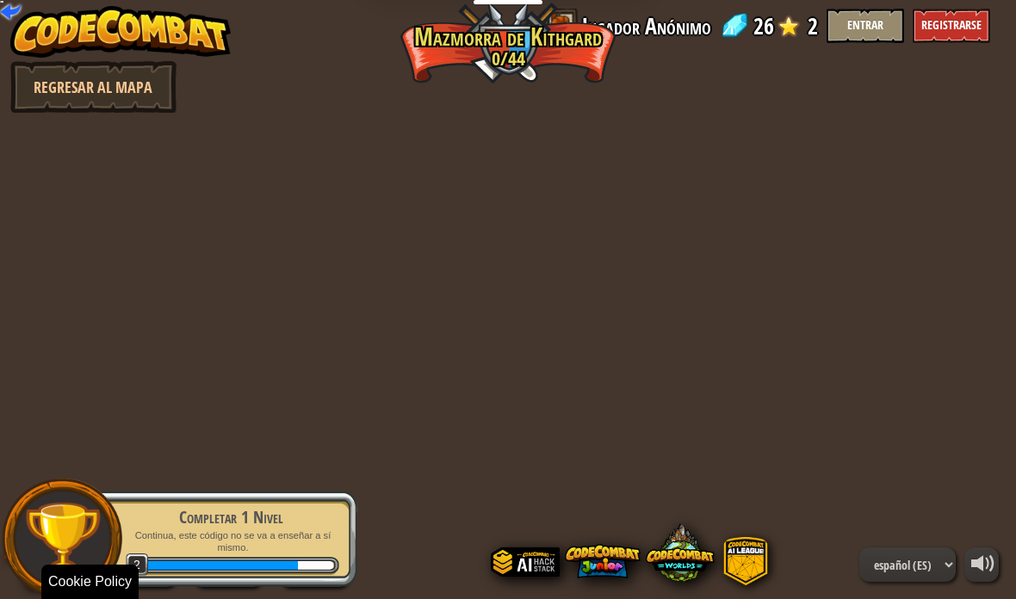
select select "es-ES"
